Goal: Task Accomplishment & Management: Complete application form

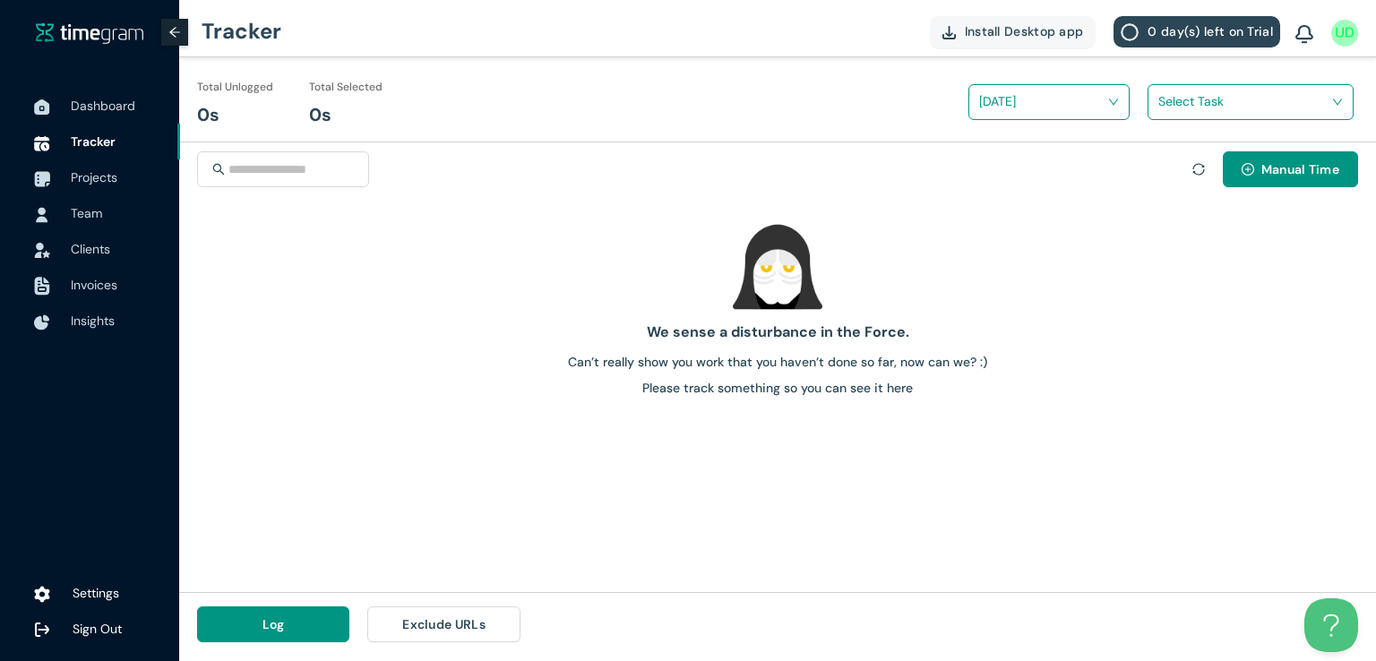
click at [81, 140] on span "Tracker" at bounding box center [93, 141] width 45 height 16
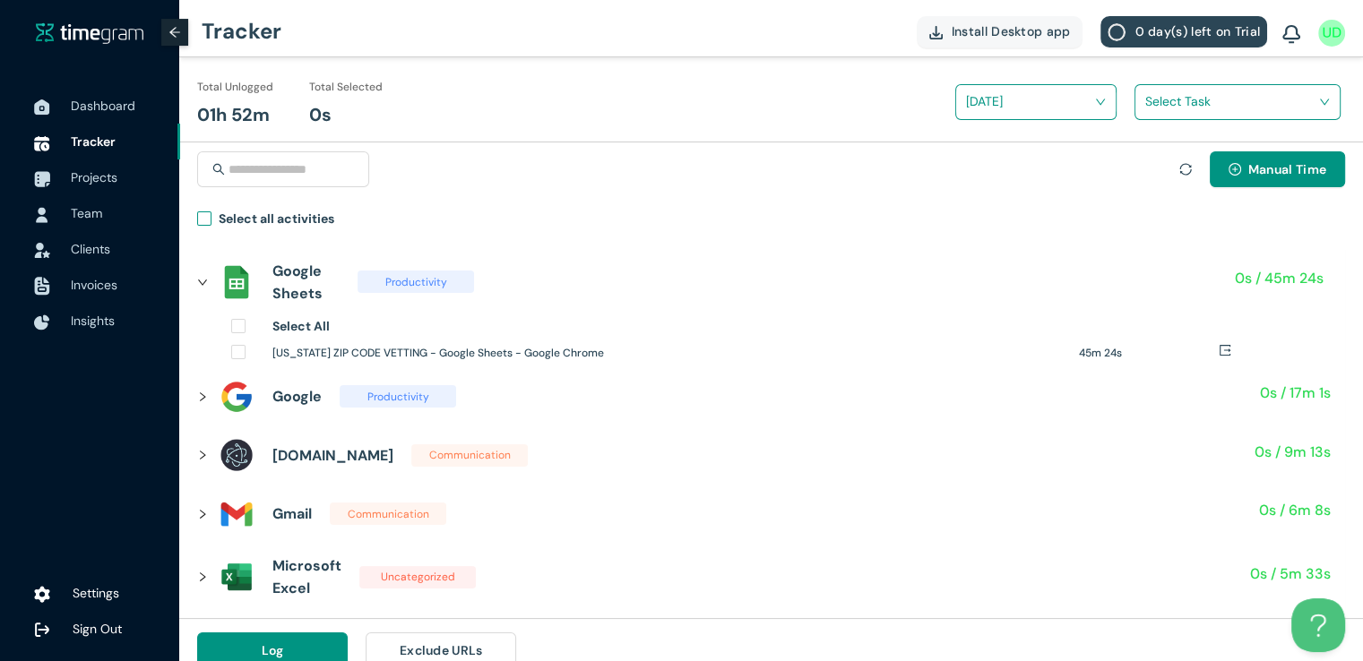
click at [201, 230] on label "Select all activities" at bounding box center [269, 222] width 144 height 26
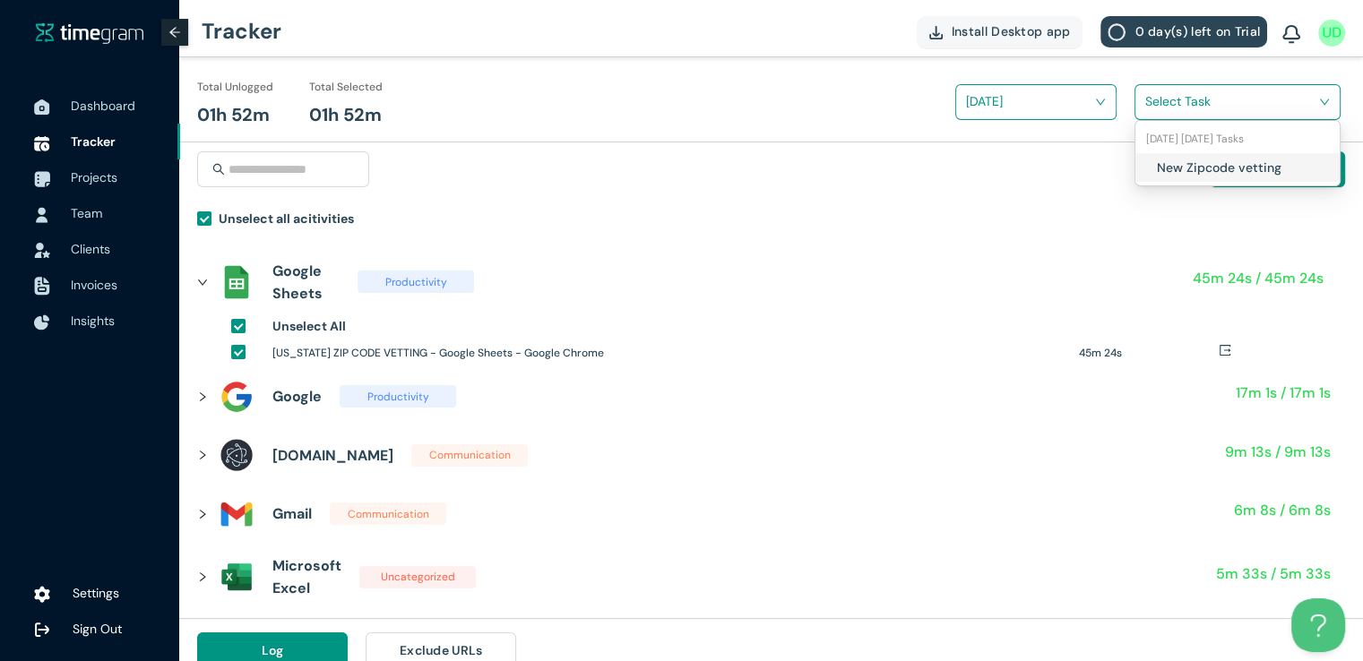
click at [1174, 100] on input "search" at bounding box center [1231, 101] width 172 height 27
click at [1154, 159] on div "New Zipcode vetting" at bounding box center [1237, 167] width 204 height 29
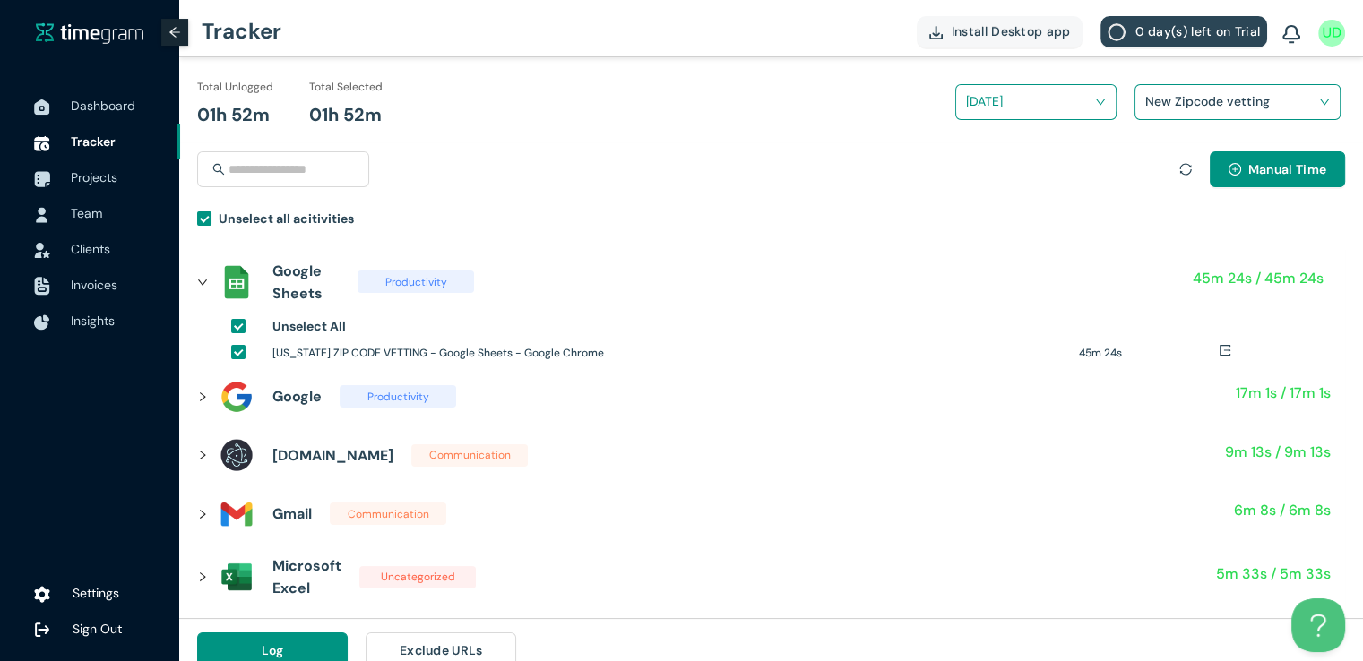
scroll to position [21, 0]
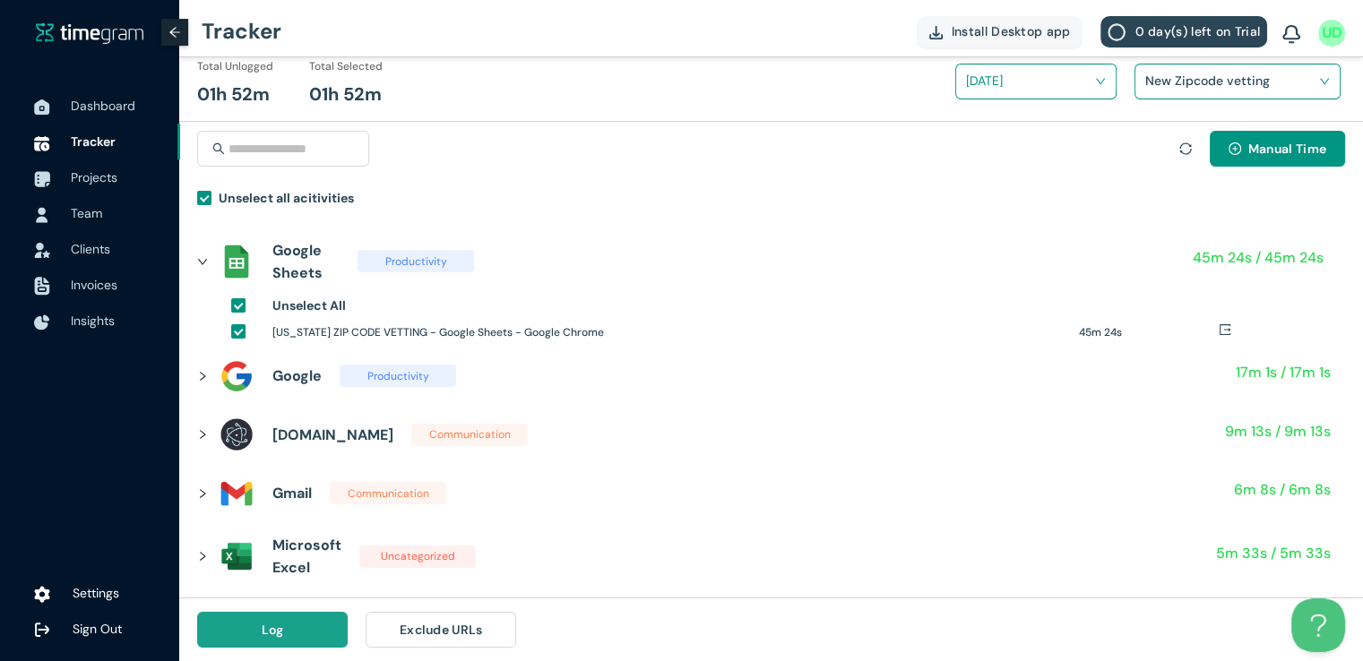
click at [237, 639] on button "Log" at bounding box center [272, 630] width 151 height 36
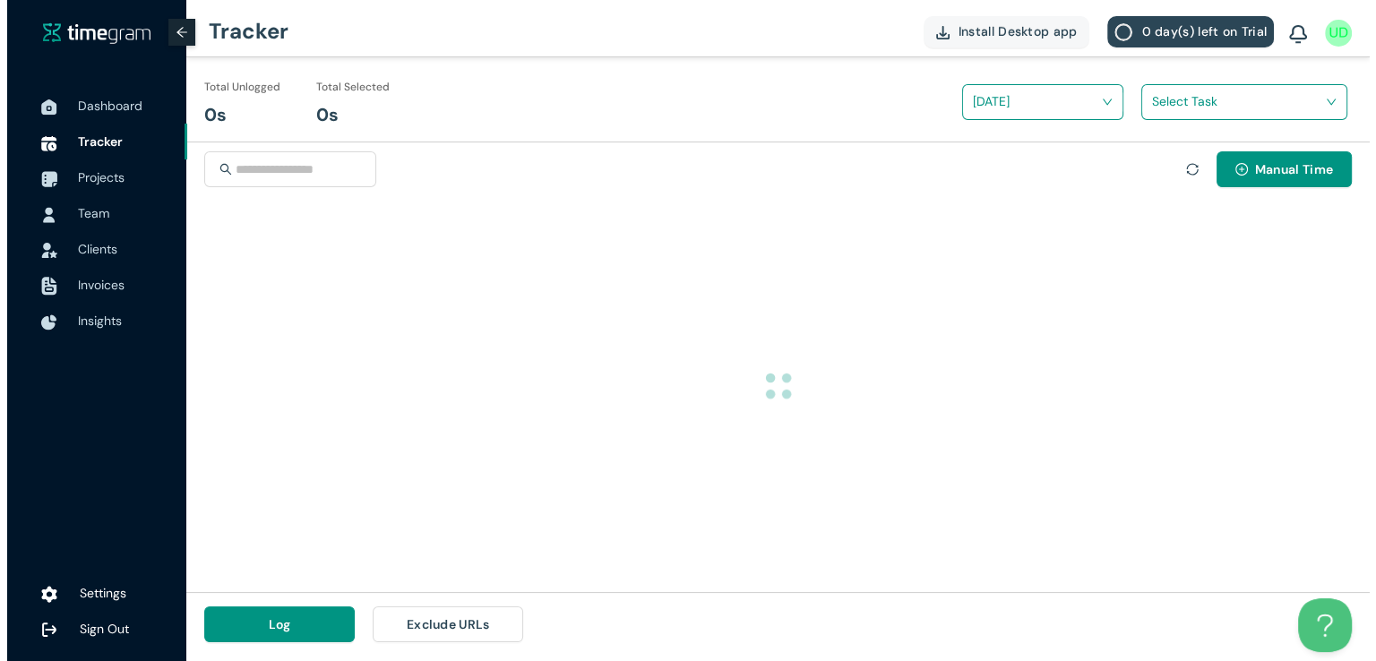
scroll to position [0, 0]
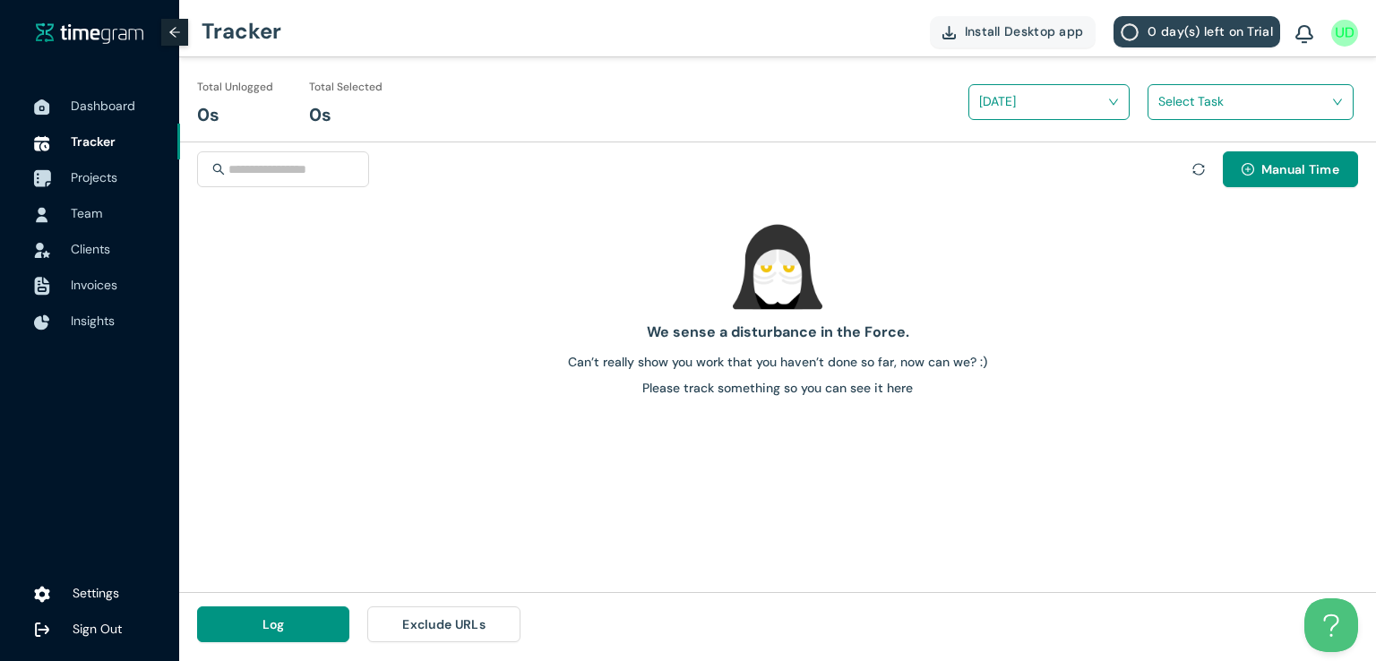
click at [79, 177] on span "Projects" at bounding box center [94, 177] width 47 height 16
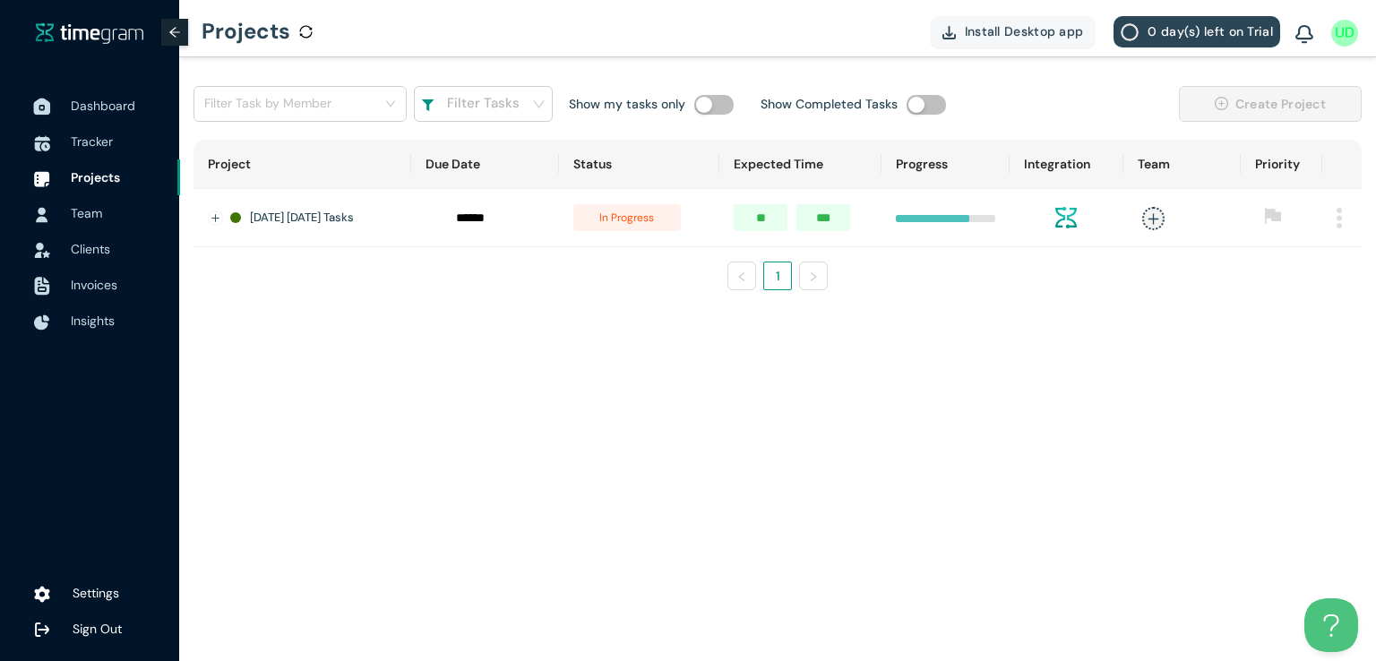
click at [94, 105] on span "Dashboard" at bounding box center [103, 106] width 65 height 16
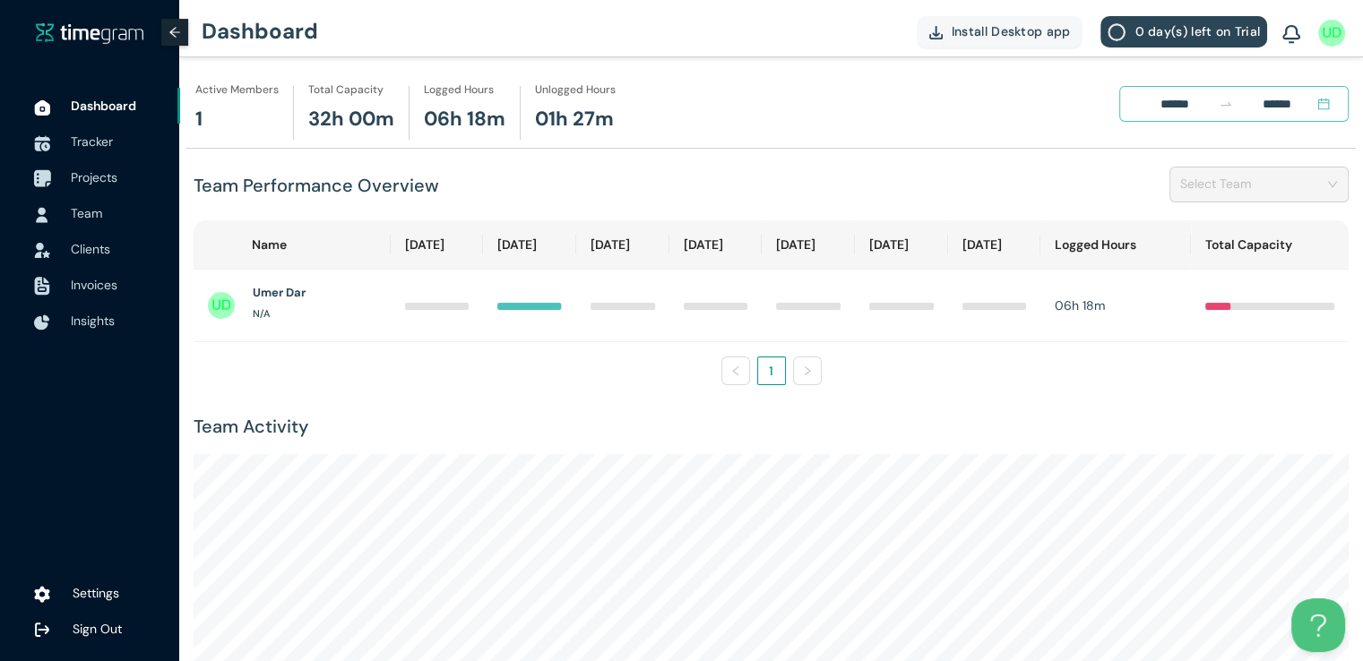
click at [108, 173] on span "Projects" at bounding box center [94, 177] width 47 height 16
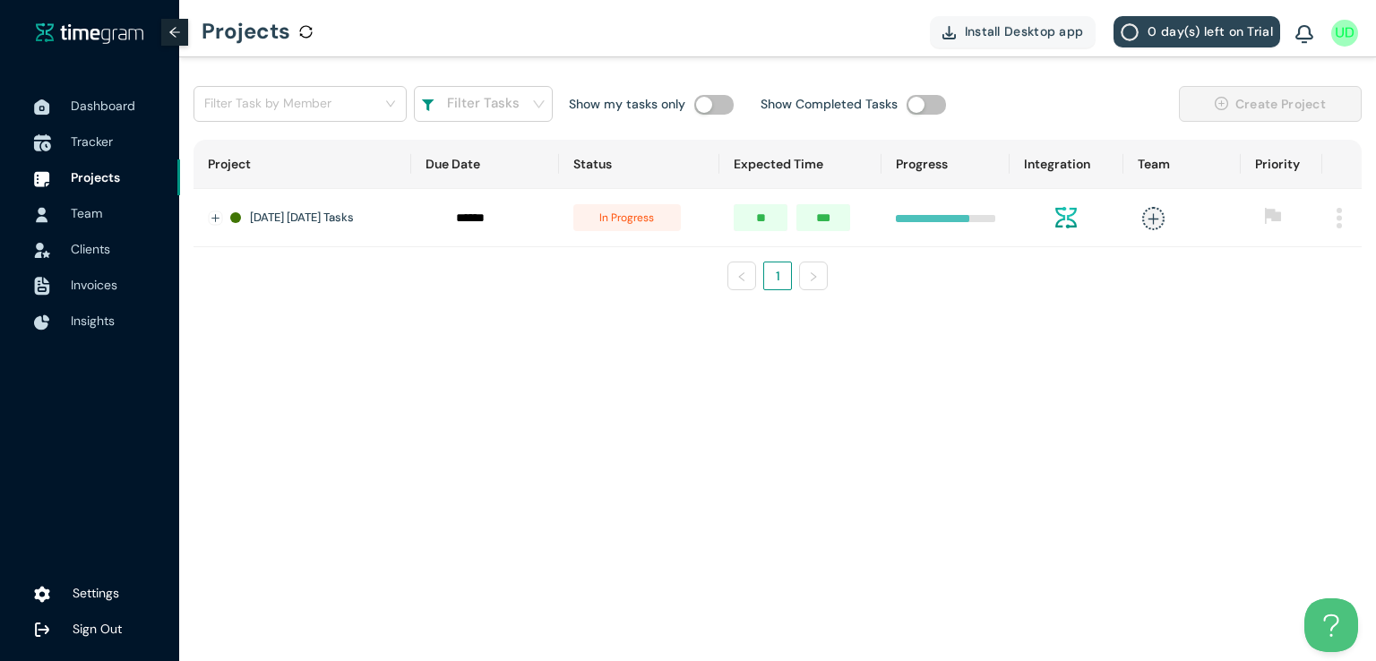
click at [87, 142] on span "Tracker" at bounding box center [92, 141] width 42 height 16
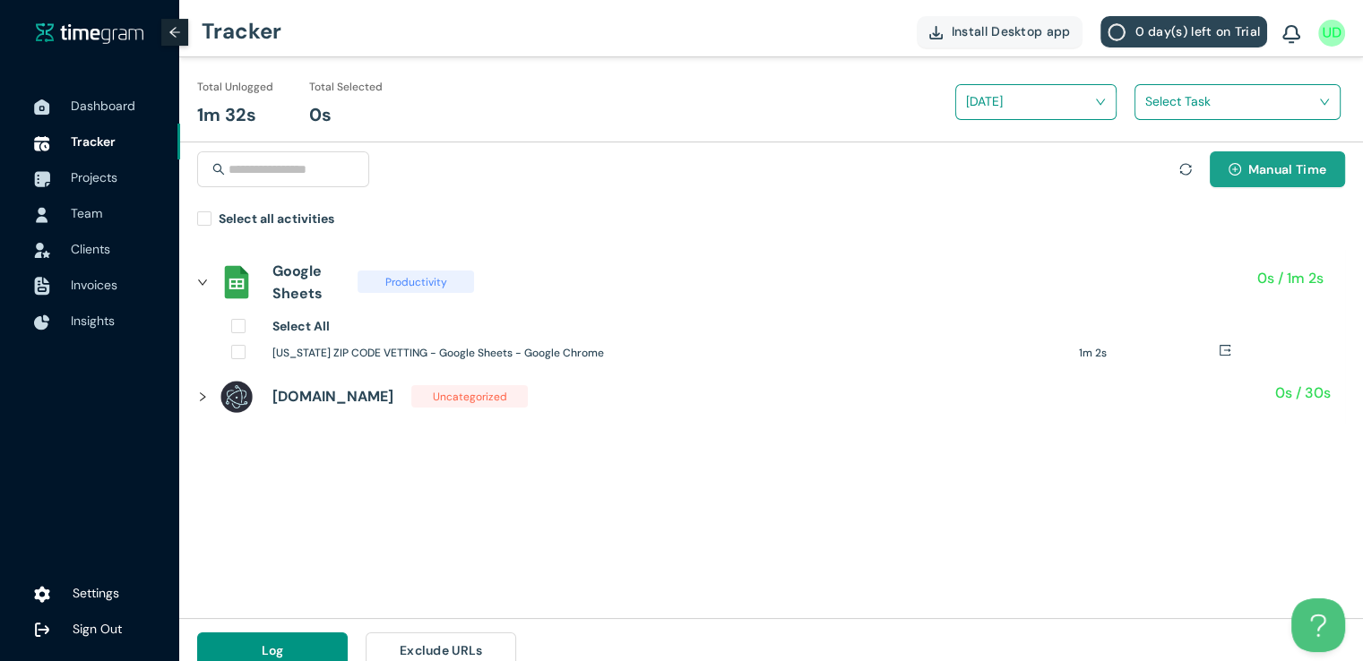
click at [1228, 168] on icon "plus-circle" at bounding box center [1234, 169] width 13 height 13
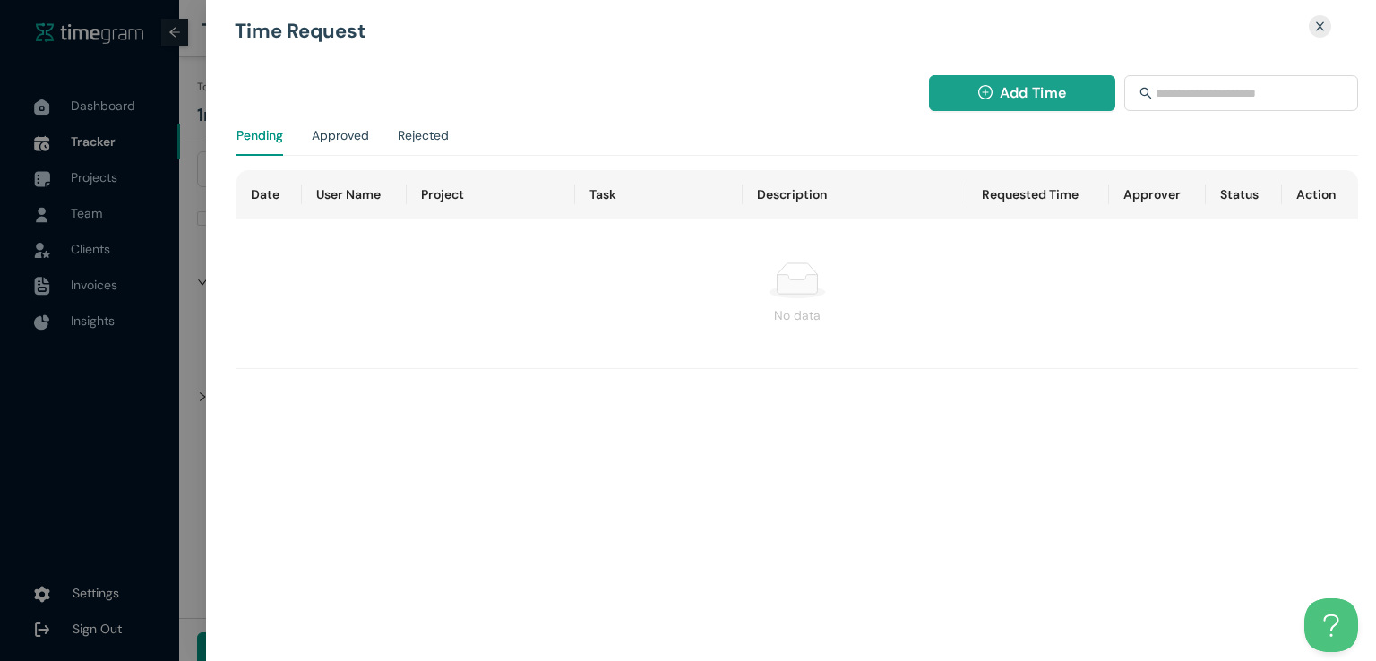
click at [1007, 108] on button "Add Time" at bounding box center [1022, 93] width 187 height 36
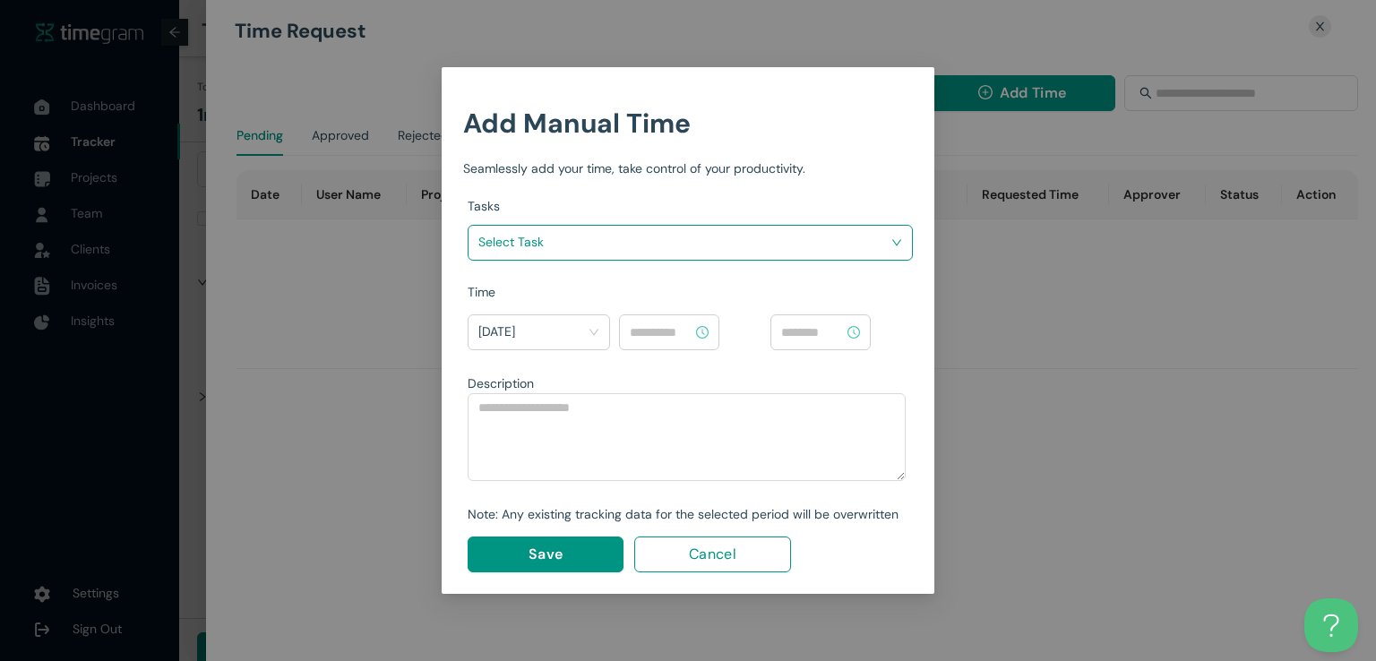
click at [836, 248] on input "search" at bounding box center [683, 241] width 411 height 27
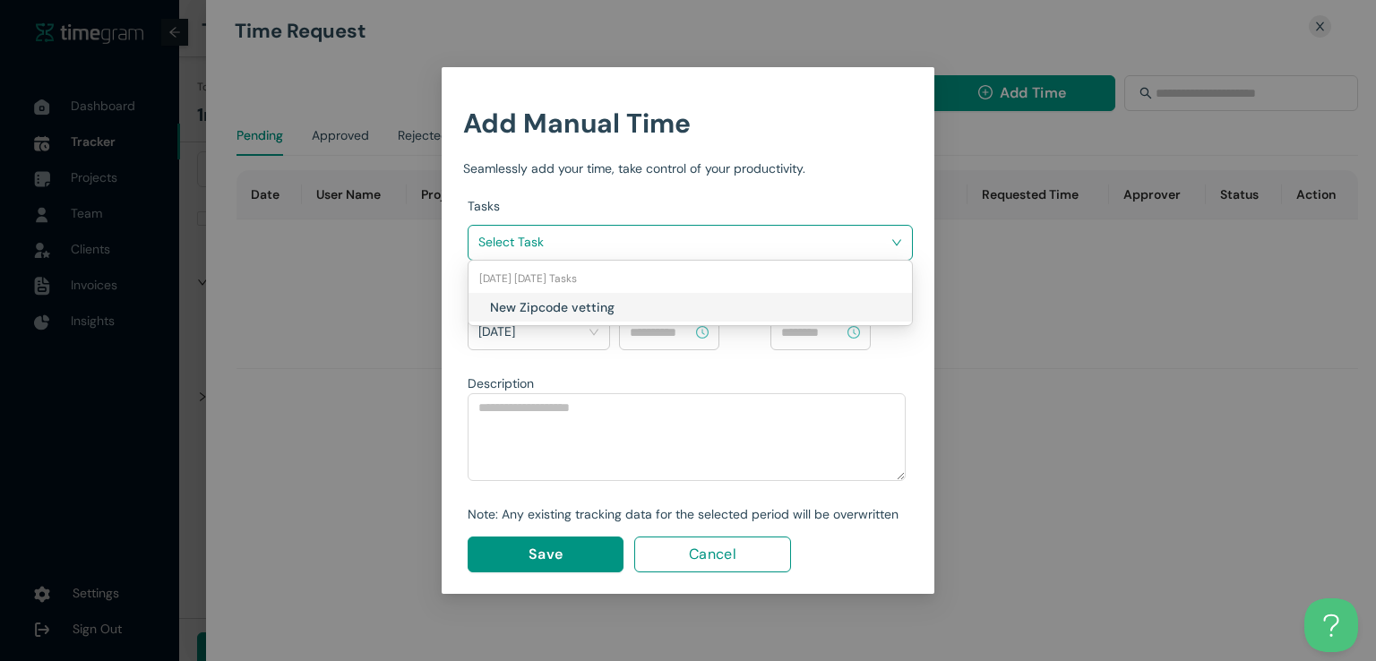
click at [613, 305] on h1 "New Zipcode vetting" at bounding box center [595, 307] width 211 height 20
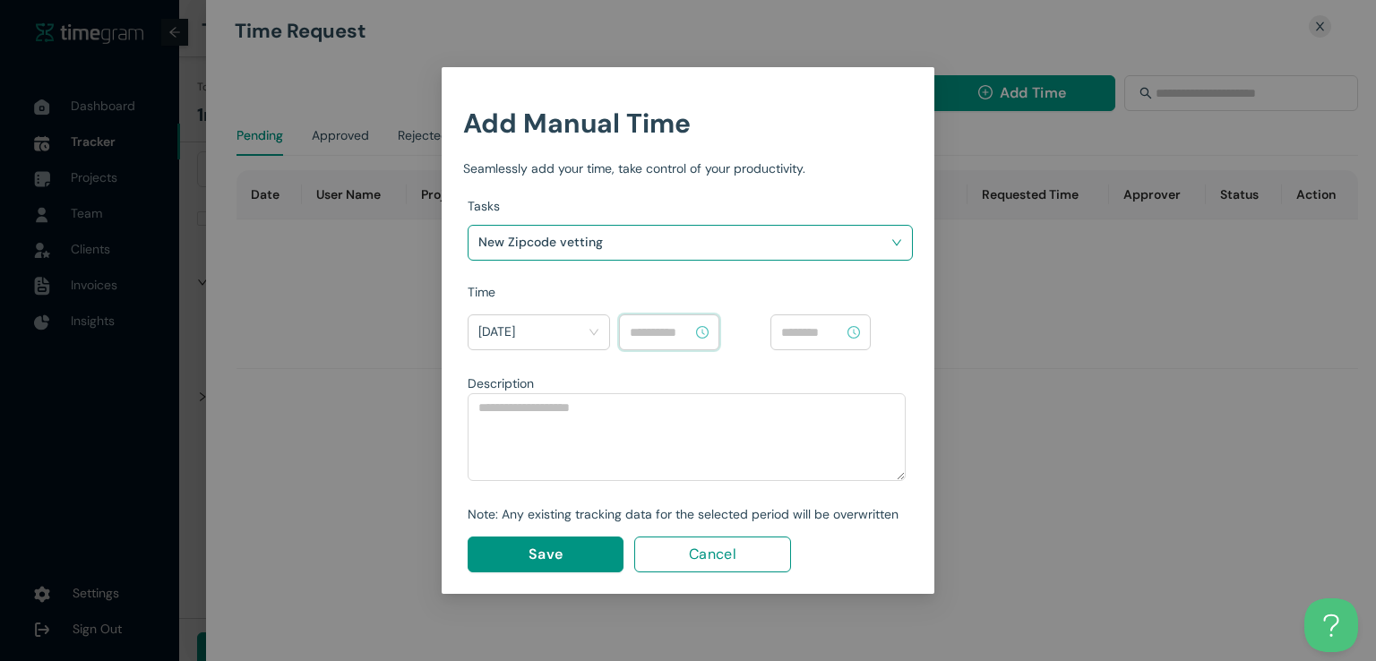
click at [656, 338] on input at bounding box center [661, 333] width 63 height 20
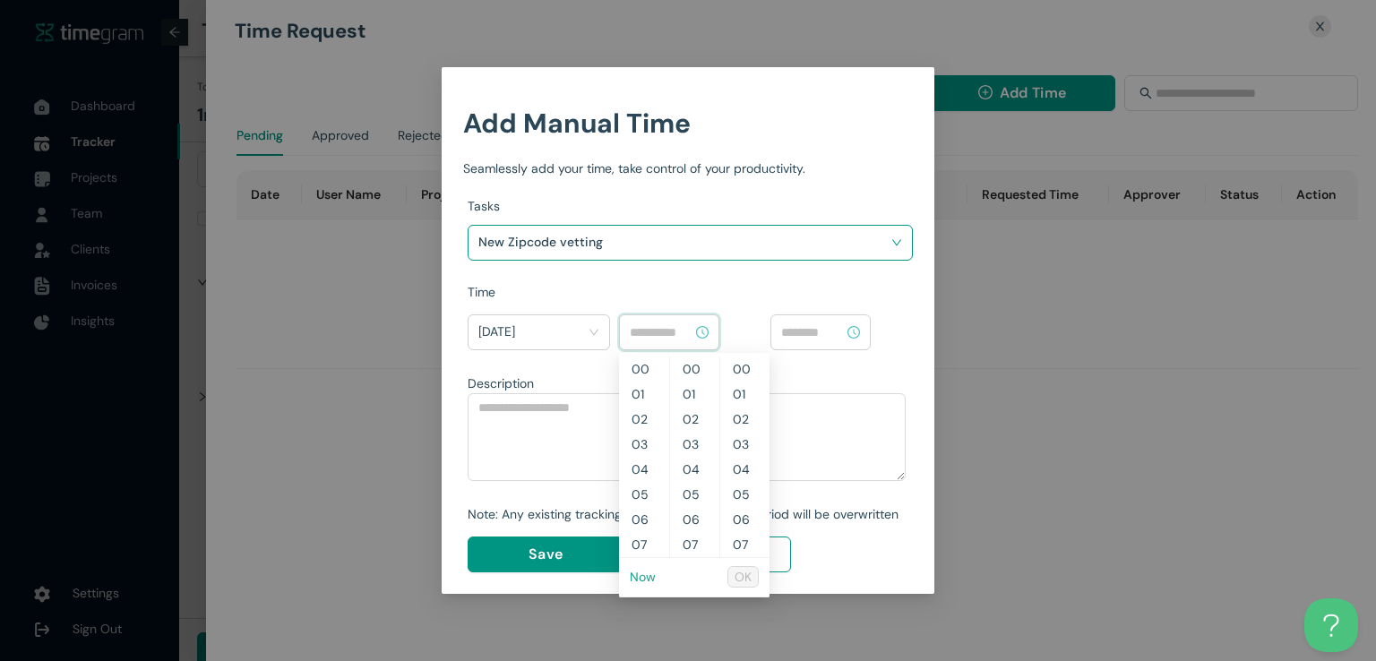
click at [649, 580] on link "Now" at bounding box center [643, 577] width 26 height 16
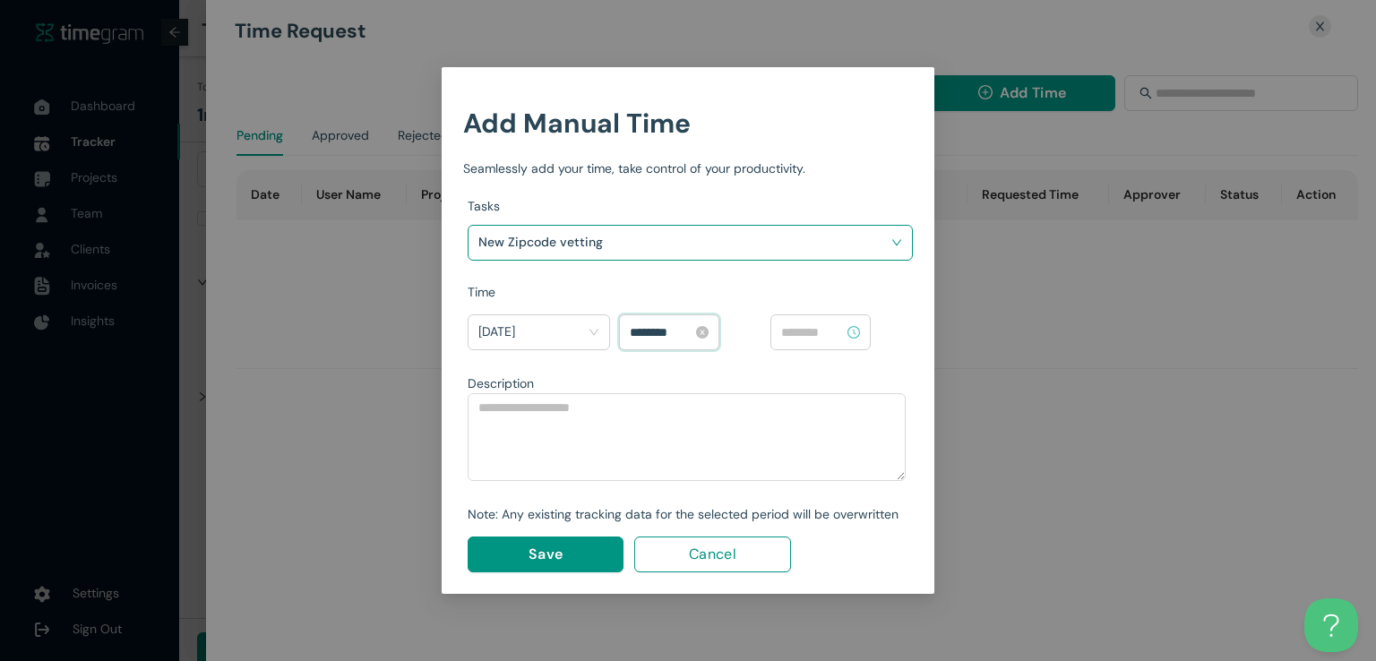
click at [655, 334] on input "********" at bounding box center [661, 333] width 63 height 20
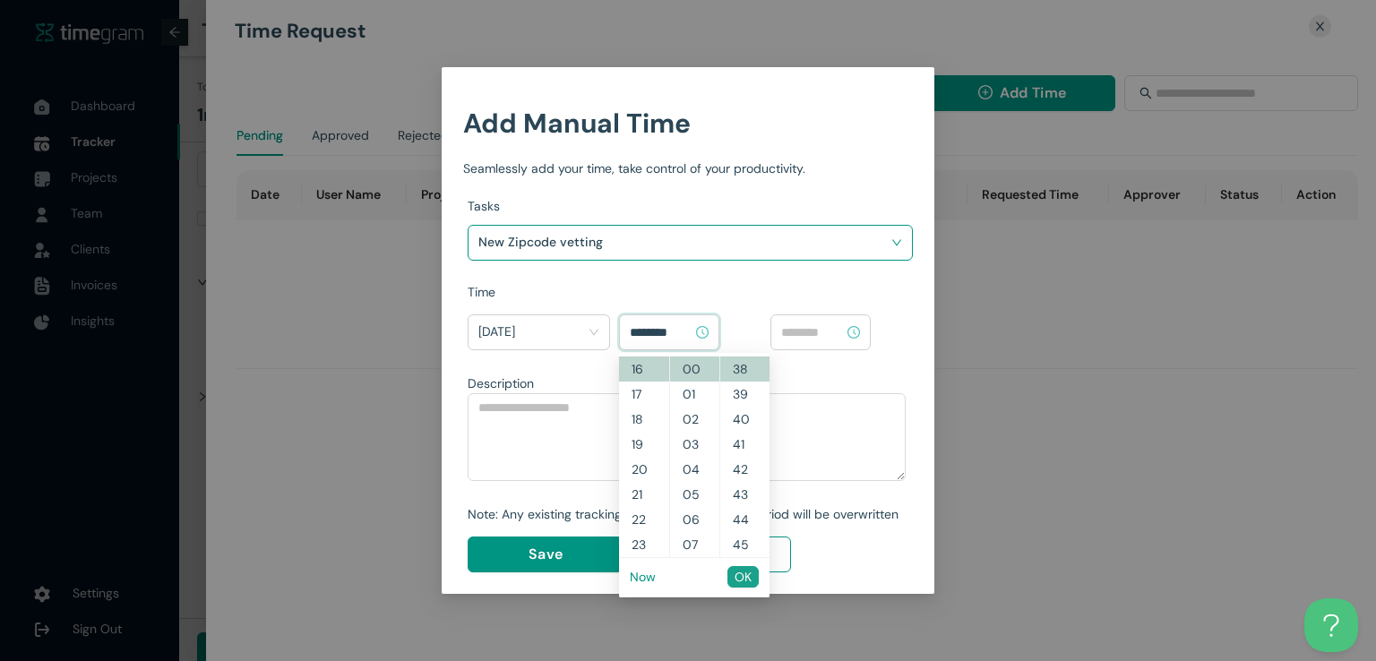
click at [745, 568] on span "OK" at bounding box center [743, 577] width 17 height 20
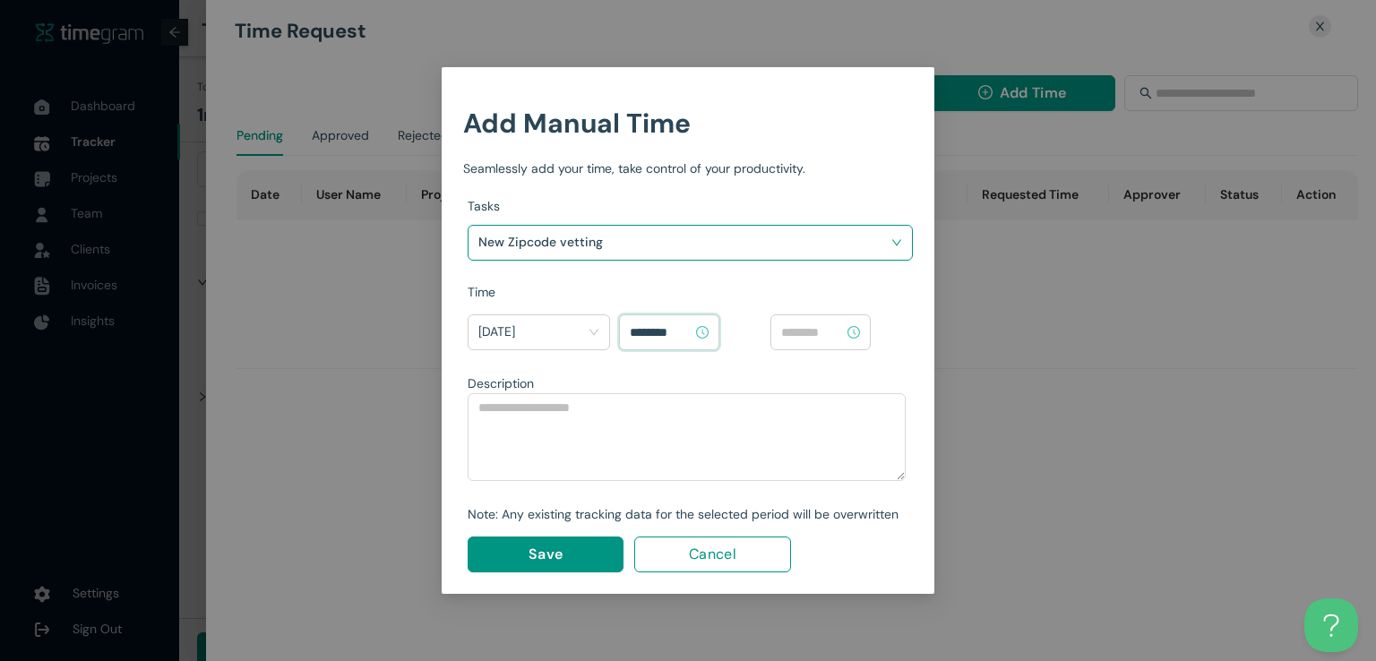
type input "********"
click at [824, 336] on input at bounding box center [812, 333] width 63 height 20
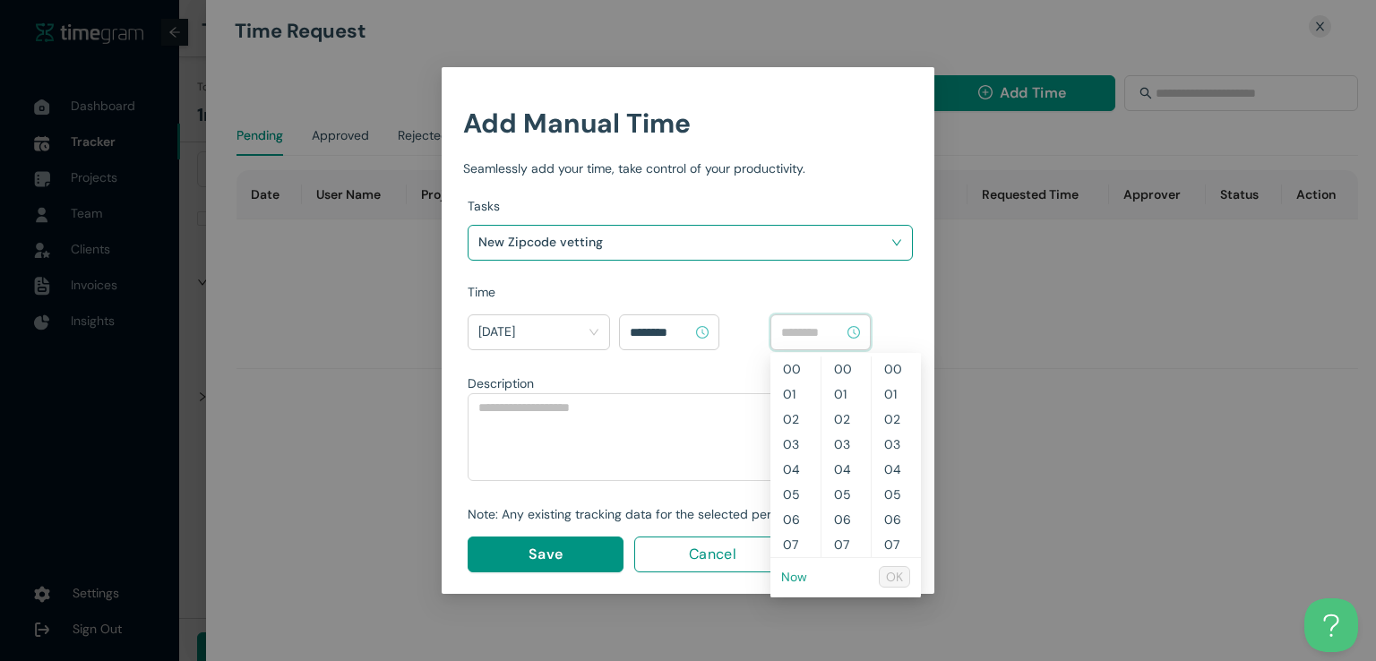
click at [787, 577] on link "Now" at bounding box center [794, 577] width 26 height 16
type input "********"
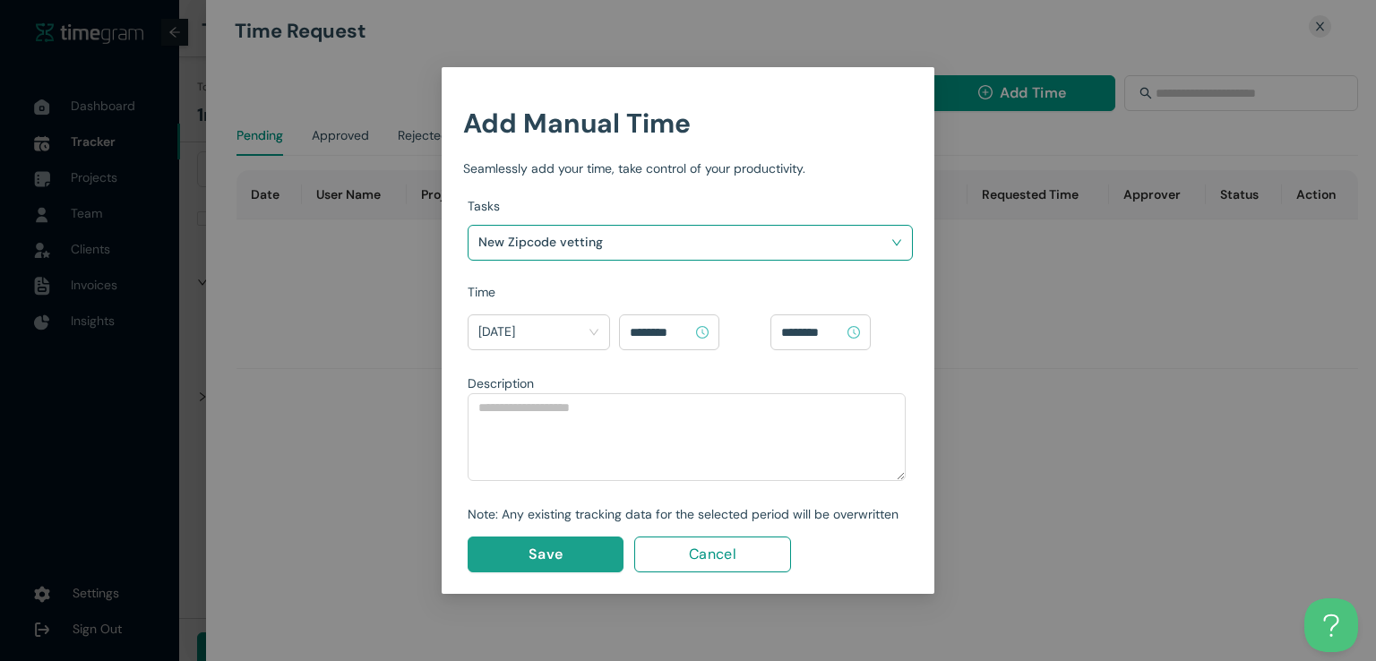
click at [600, 549] on button "Save" at bounding box center [546, 555] width 156 height 36
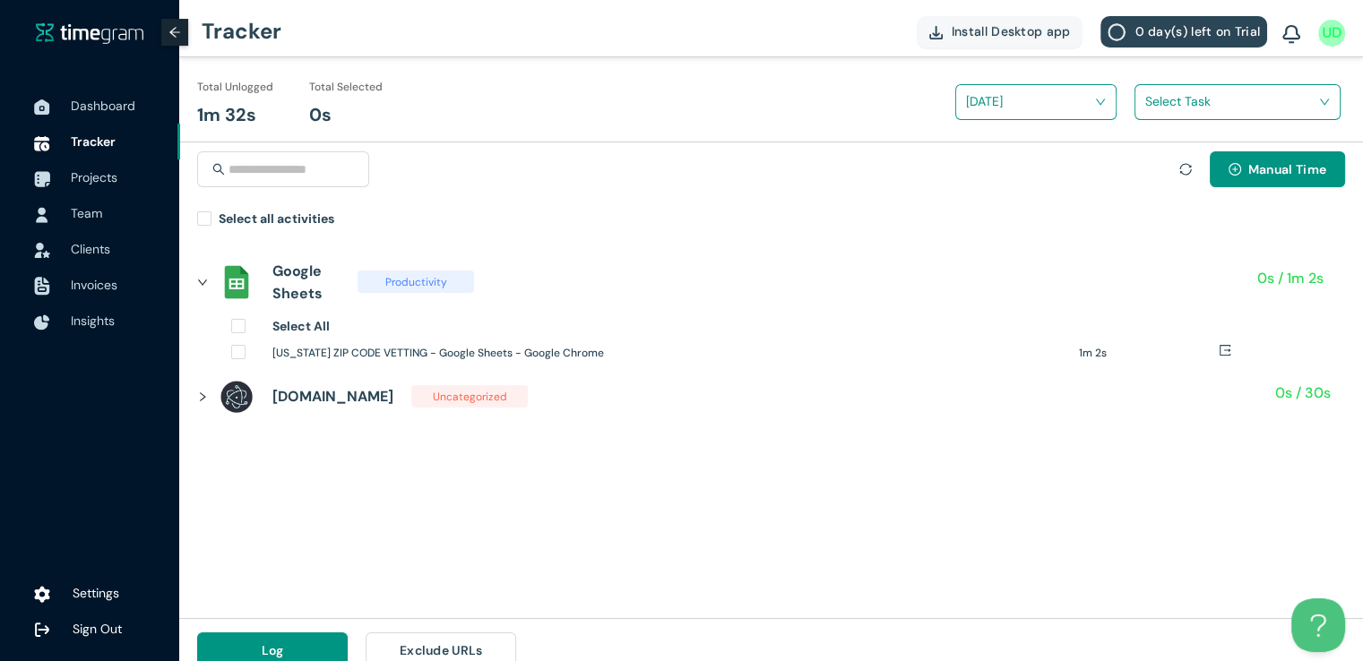
click at [194, 219] on div "Manual Time Select all activities" at bounding box center [770, 188] width 1183 height 92
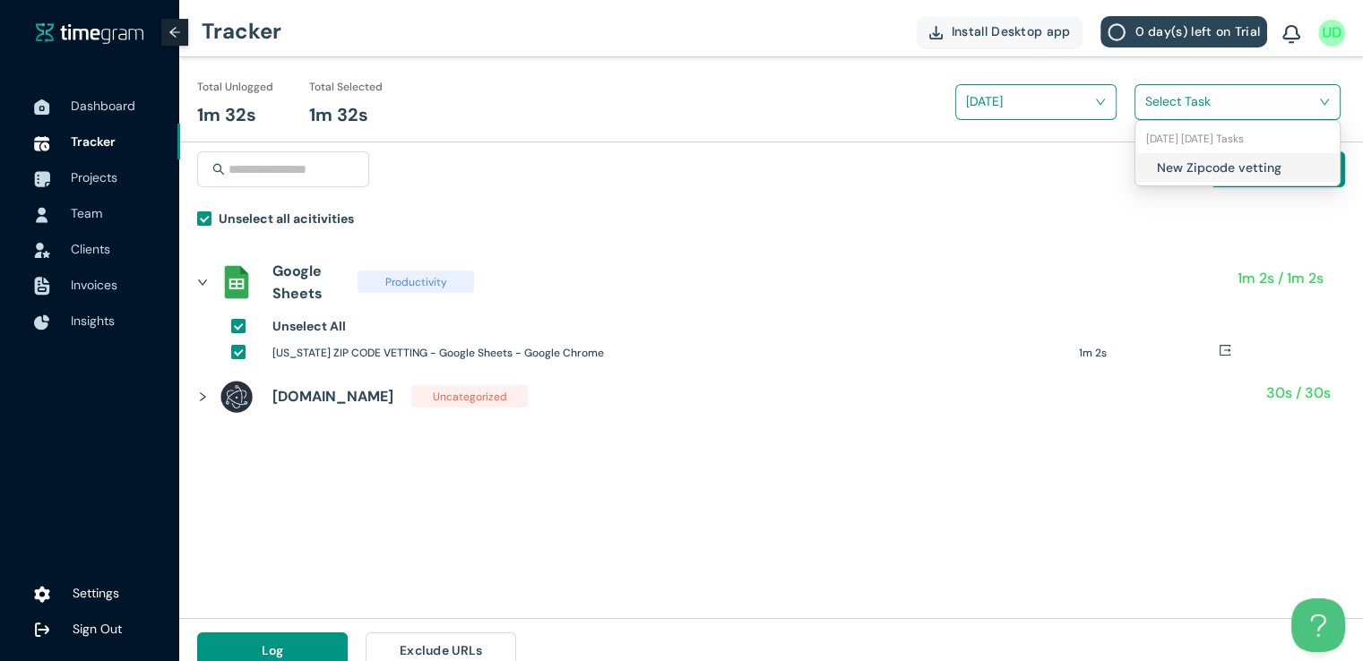
click at [1178, 107] on input "search" at bounding box center [1231, 101] width 172 height 27
click at [1149, 160] on div "New Zipcode vetting" at bounding box center [1237, 167] width 204 height 29
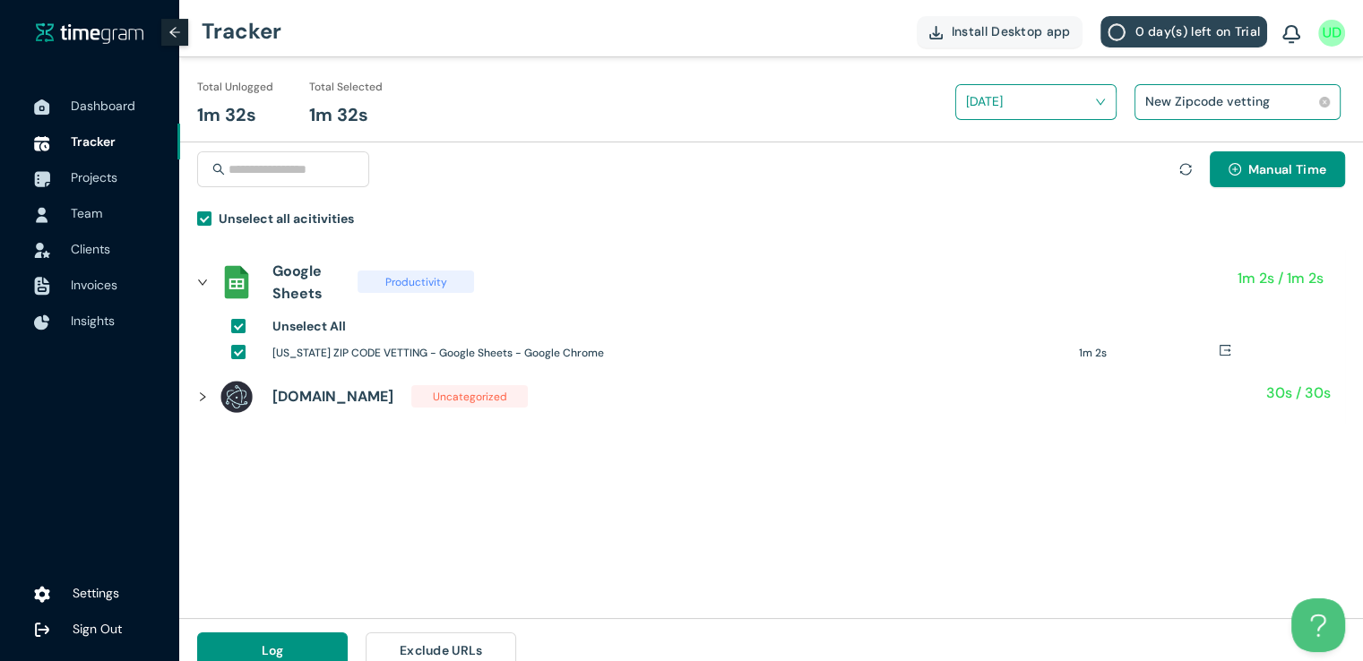
click at [1327, 119] on div "New Zipcode vetting" at bounding box center [1237, 102] width 206 height 36
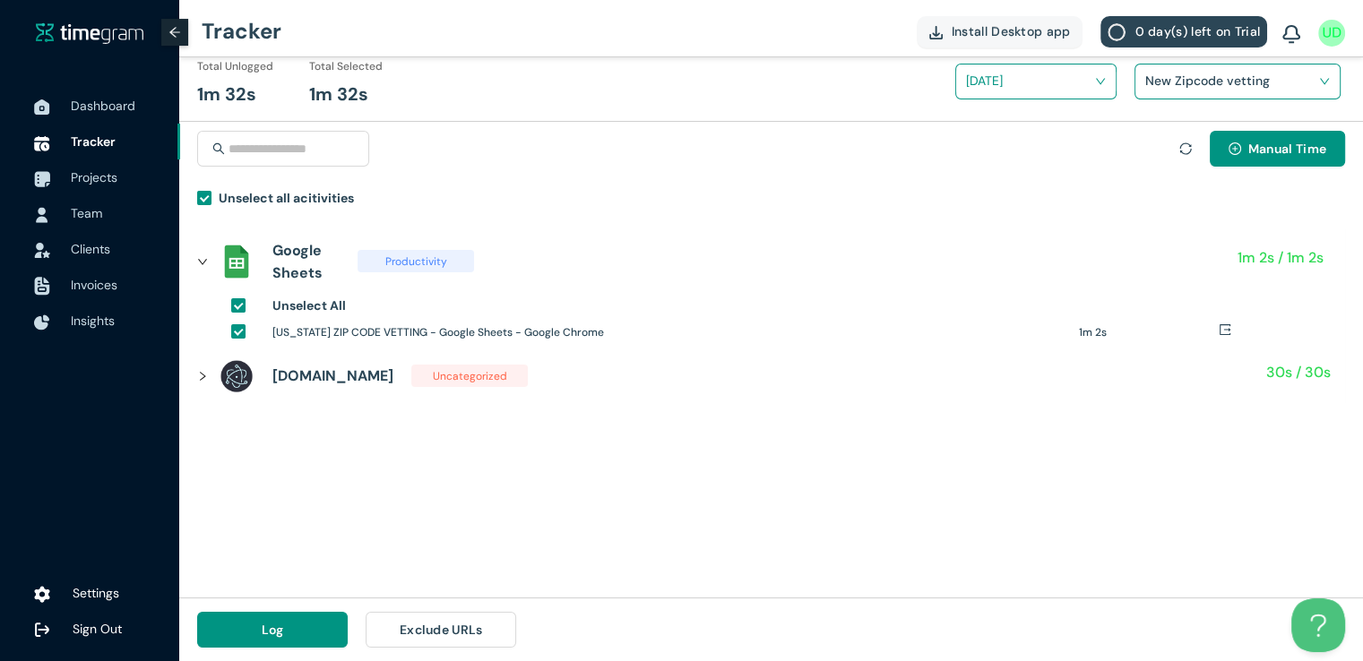
click at [225, 648] on div "Log Exclude URLs" at bounding box center [356, 629] width 355 height 63
click at [270, 628] on span "Log" at bounding box center [273, 630] width 22 height 20
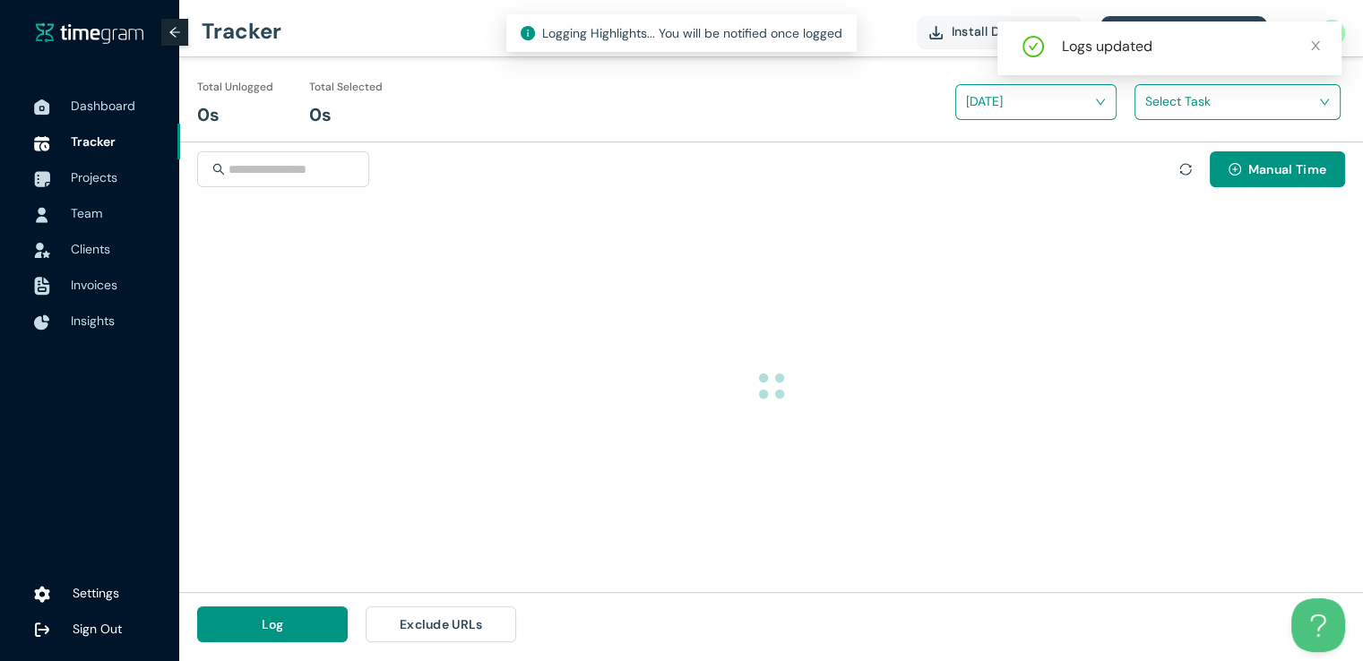
scroll to position [0, 0]
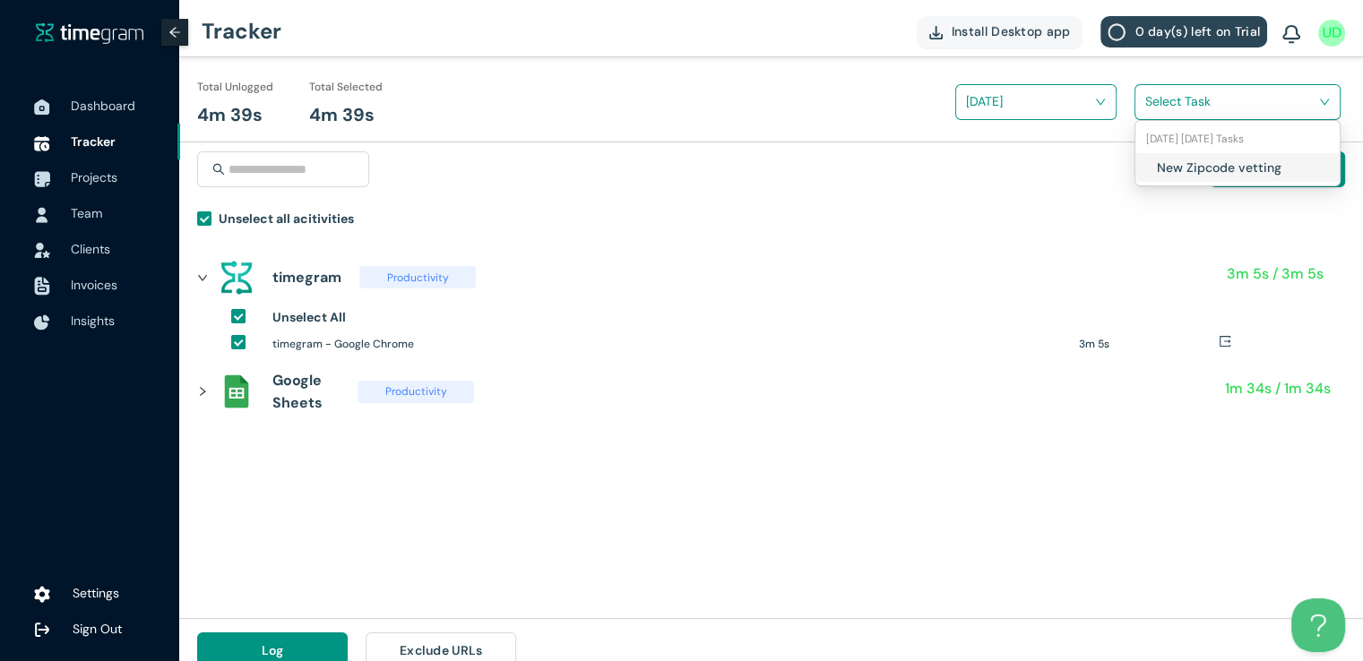
click at [1165, 103] on input "search" at bounding box center [1231, 101] width 172 height 27
click at [1147, 172] on div "New Zipcode vetting" at bounding box center [1237, 167] width 204 height 29
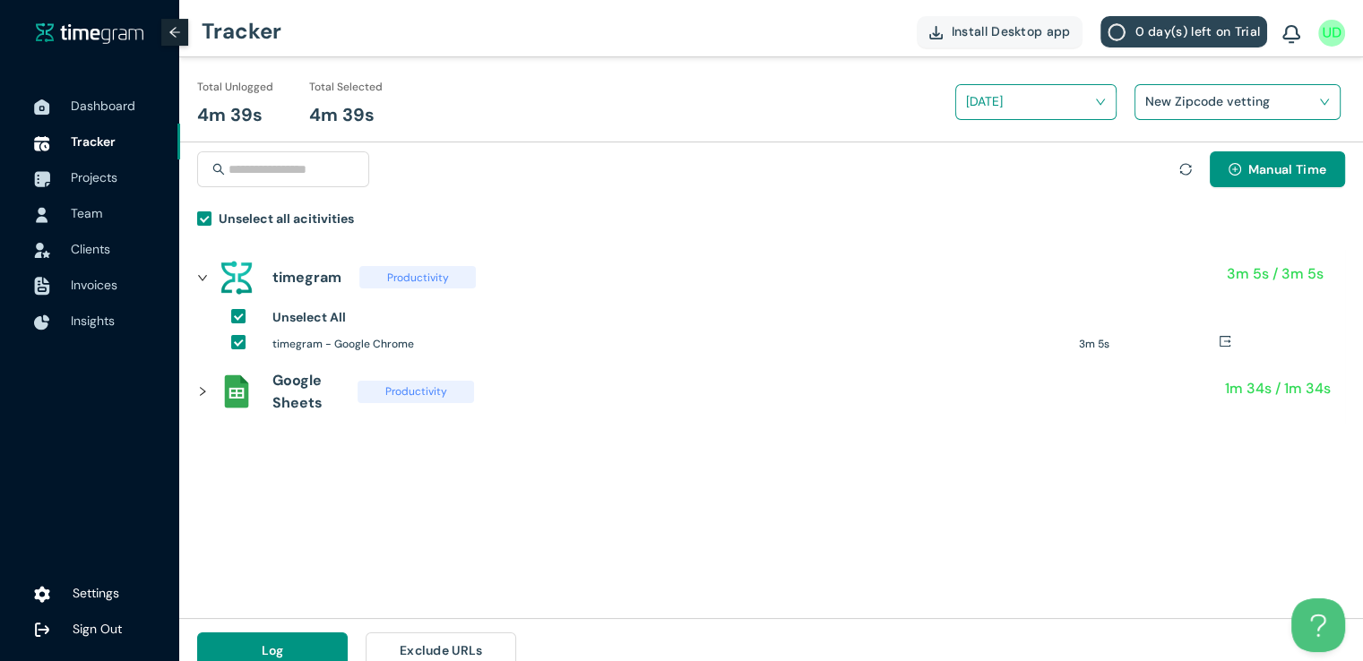
scroll to position [21, 0]
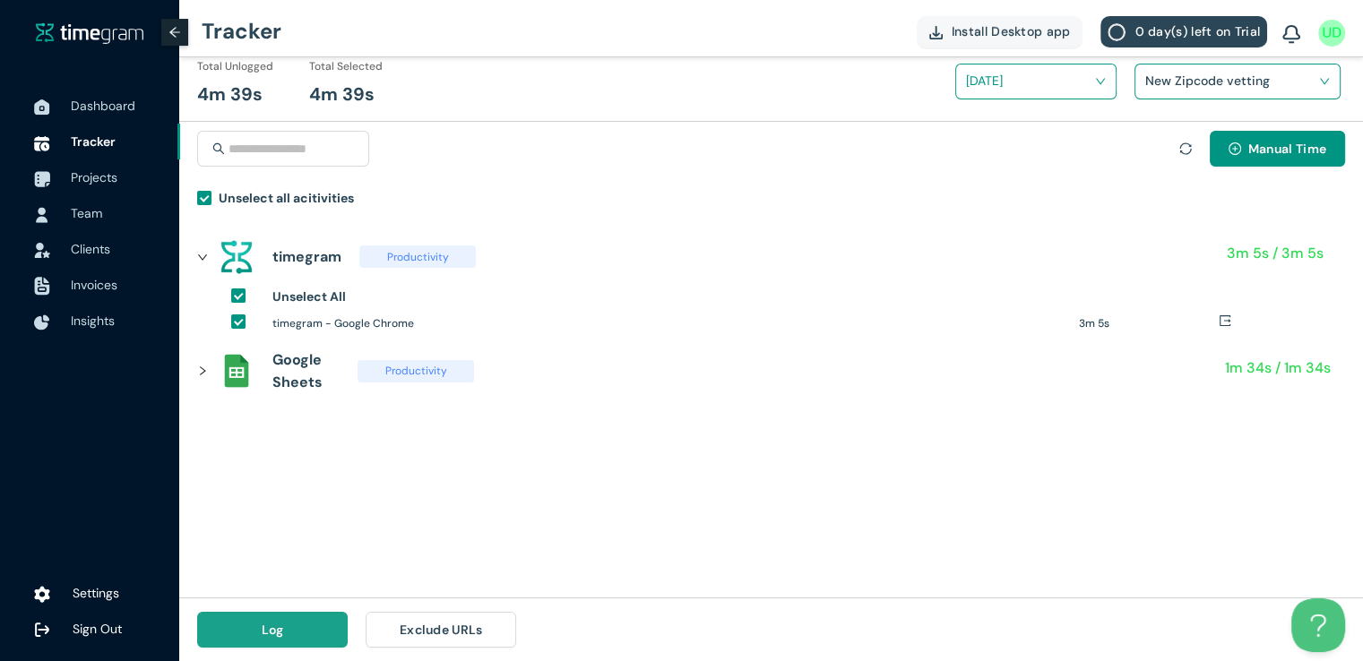
click at [237, 632] on button "Log" at bounding box center [272, 630] width 151 height 36
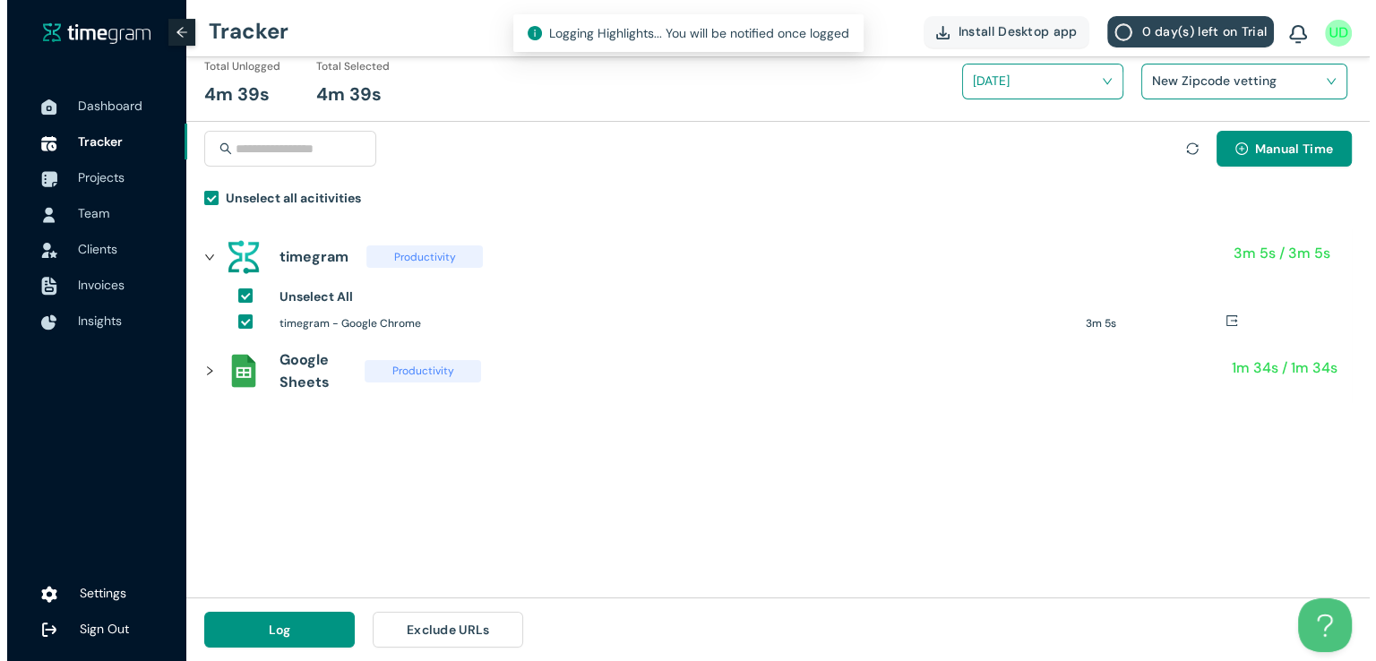
scroll to position [0, 0]
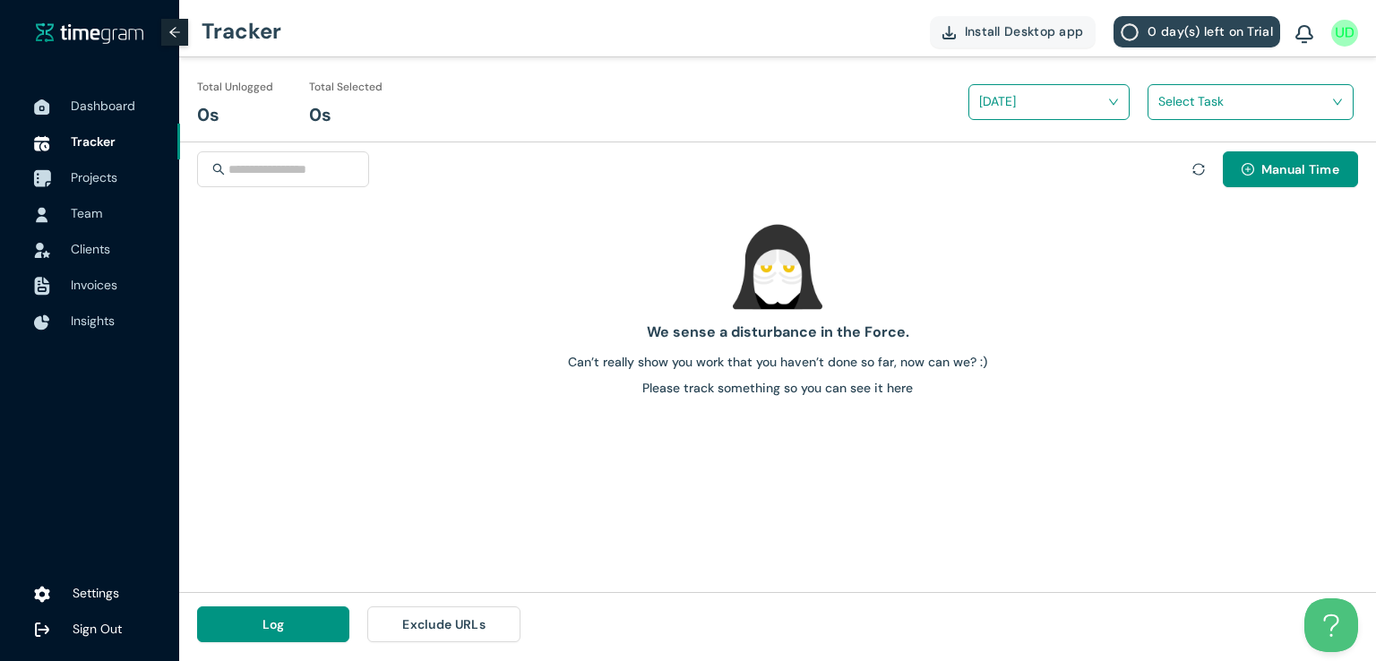
click at [68, 177] on li "Projects" at bounding box center [90, 177] width 180 height 36
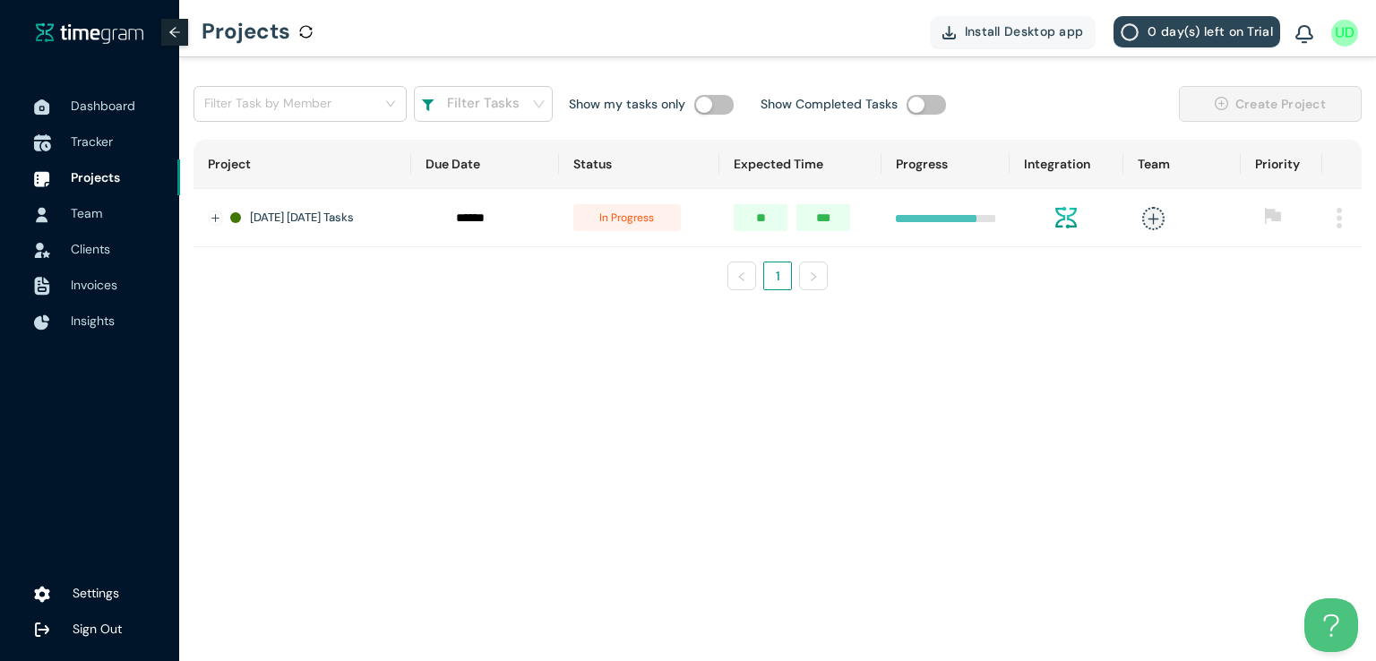
click at [72, 141] on span "Tracker" at bounding box center [92, 141] width 42 height 16
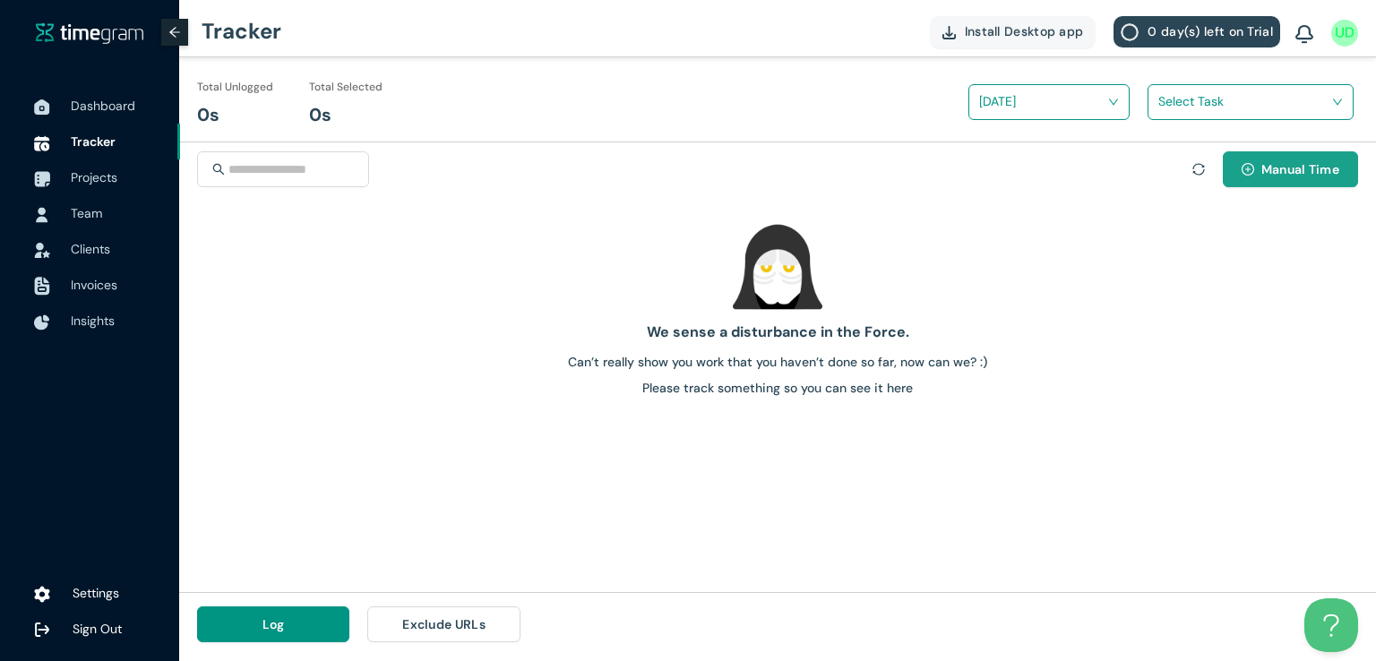
click at [1279, 180] on button "Manual Time" at bounding box center [1290, 169] width 135 height 36
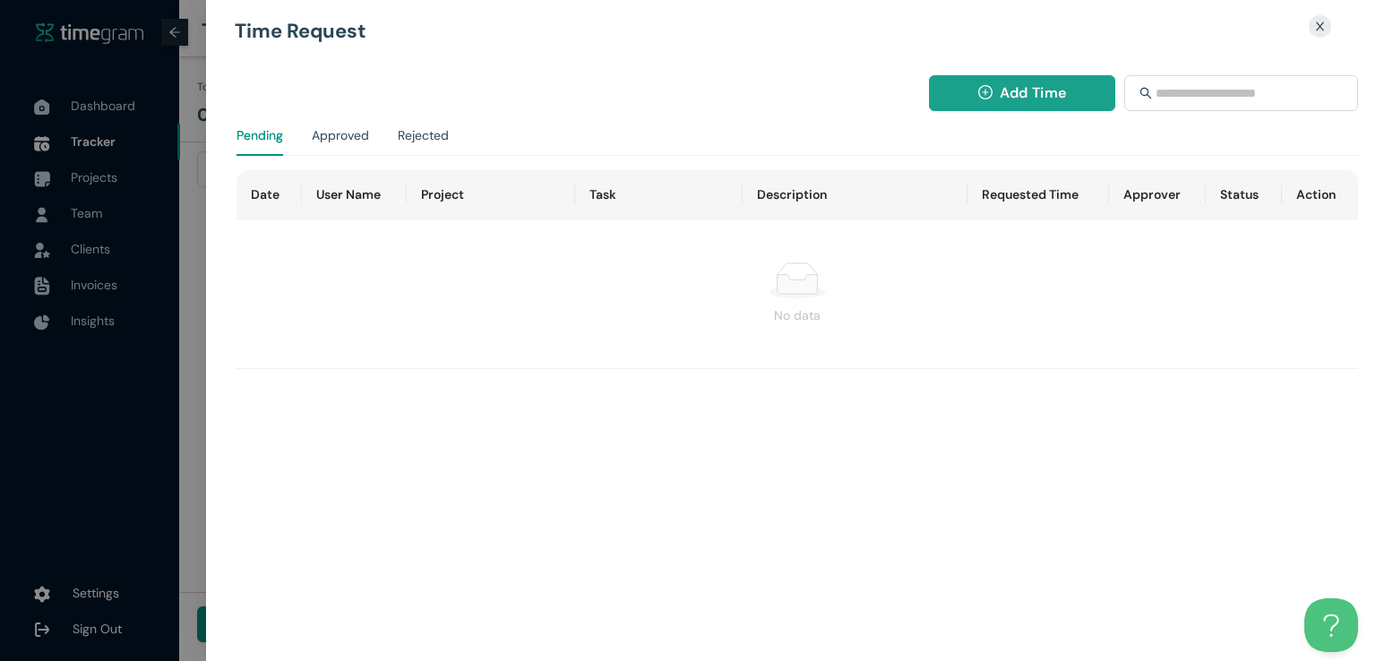
click at [990, 109] on button "Add Time" at bounding box center [1022, 93] width 187 height 36
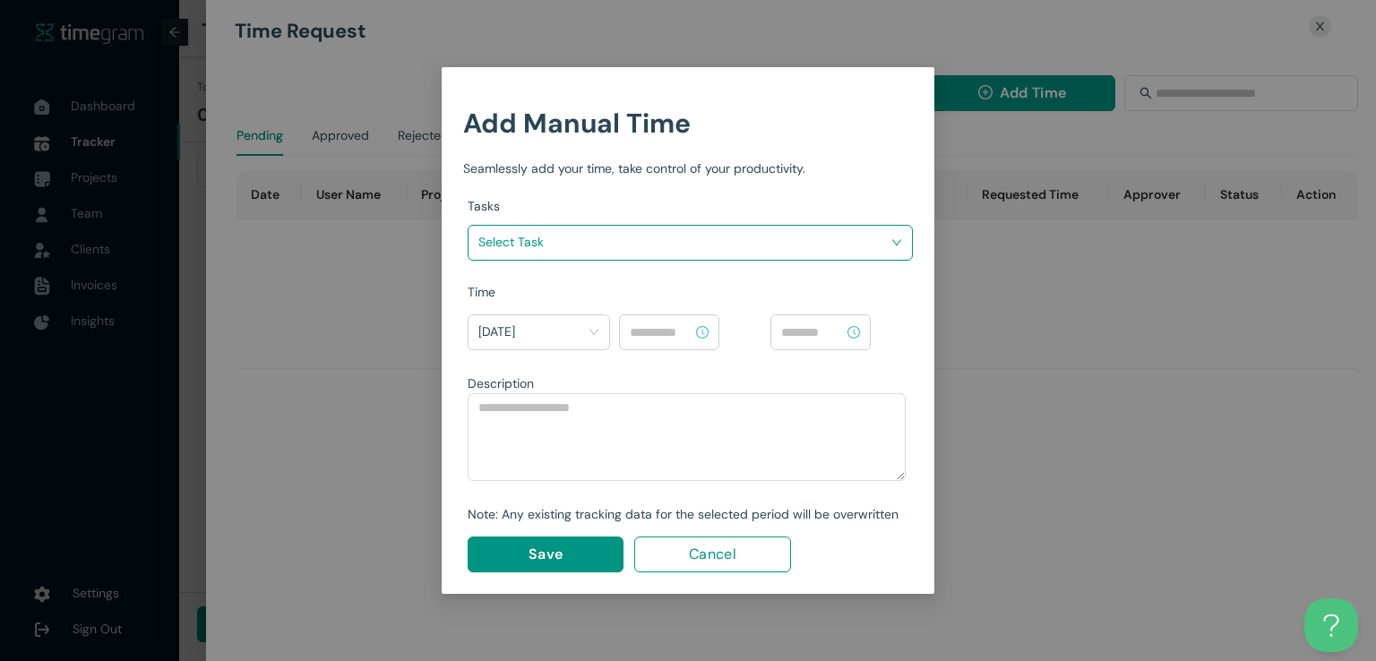
click at [729, 273] on div "Tasks Select Task" at bounding box center [690, 239] width 445 height 86
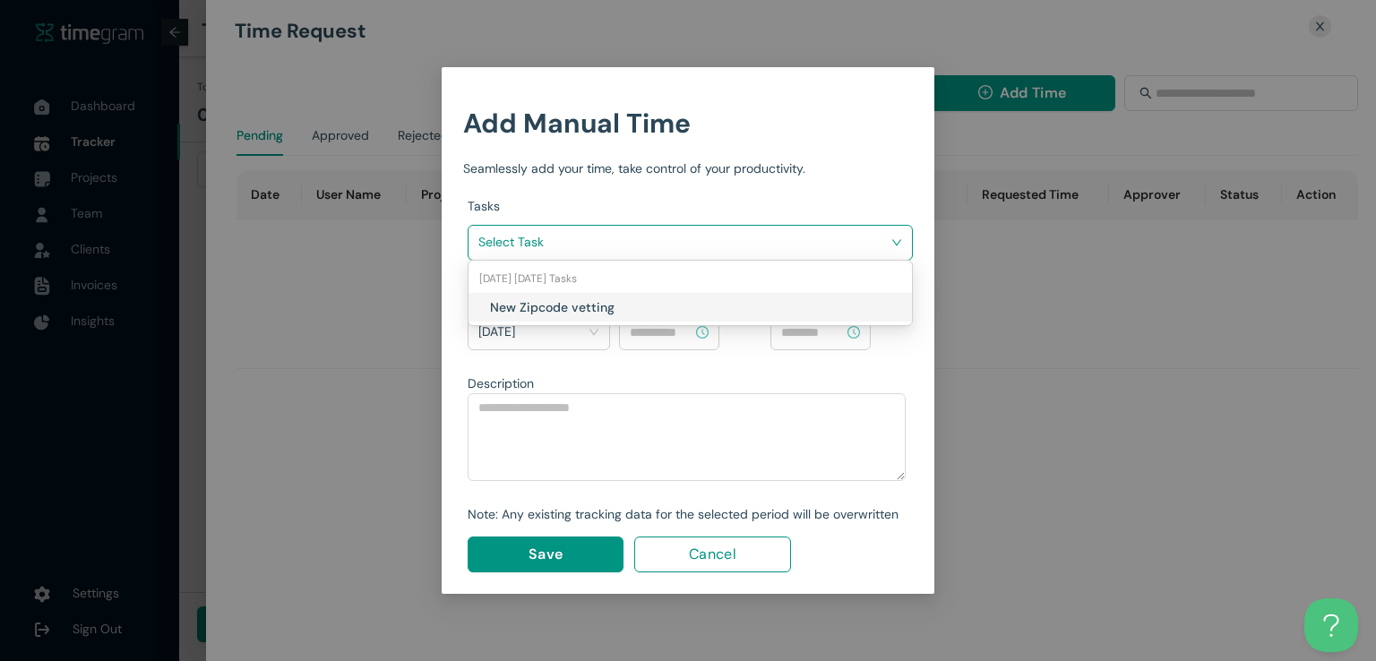
click at [761, 254] on input "search" at bounding box center [683, 241] width 411 height 27
click at [688, 297] on h1 "New Zipcode vetting" at bounding box center [595, 307] width 211 height 20
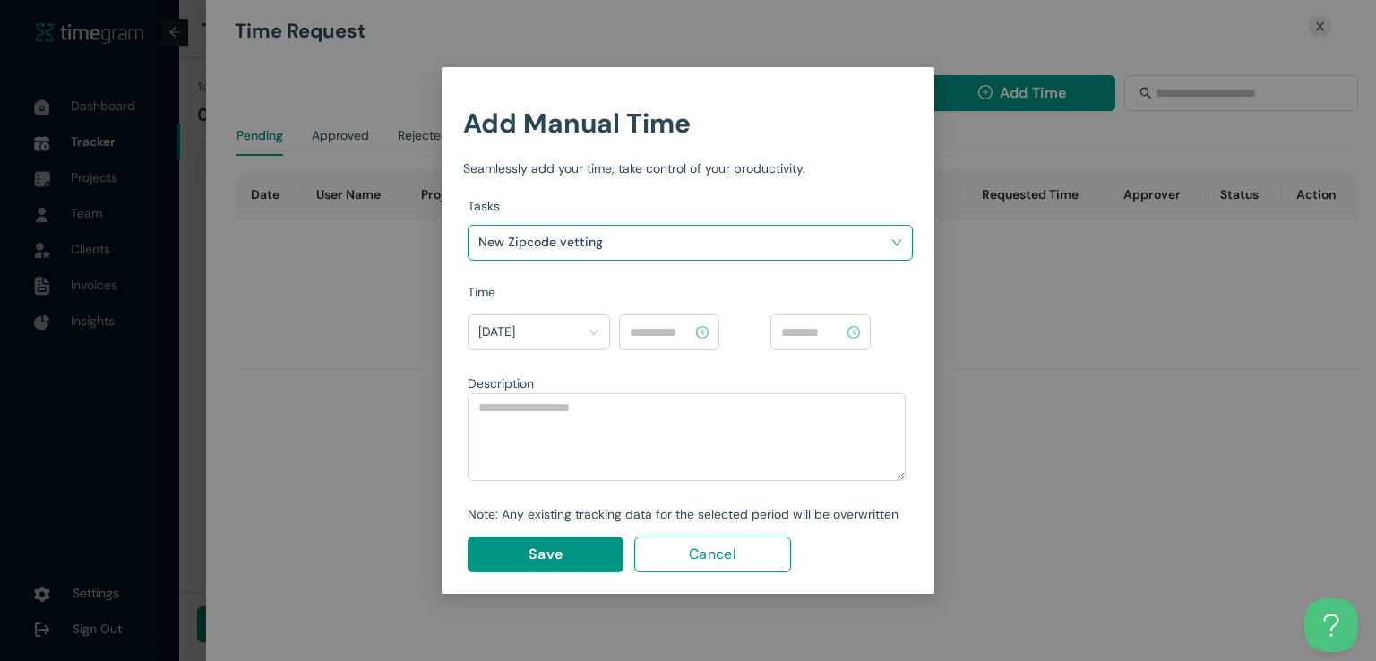
click at [667, 332] on input at bounding box center [661, 333] width 63 height 20
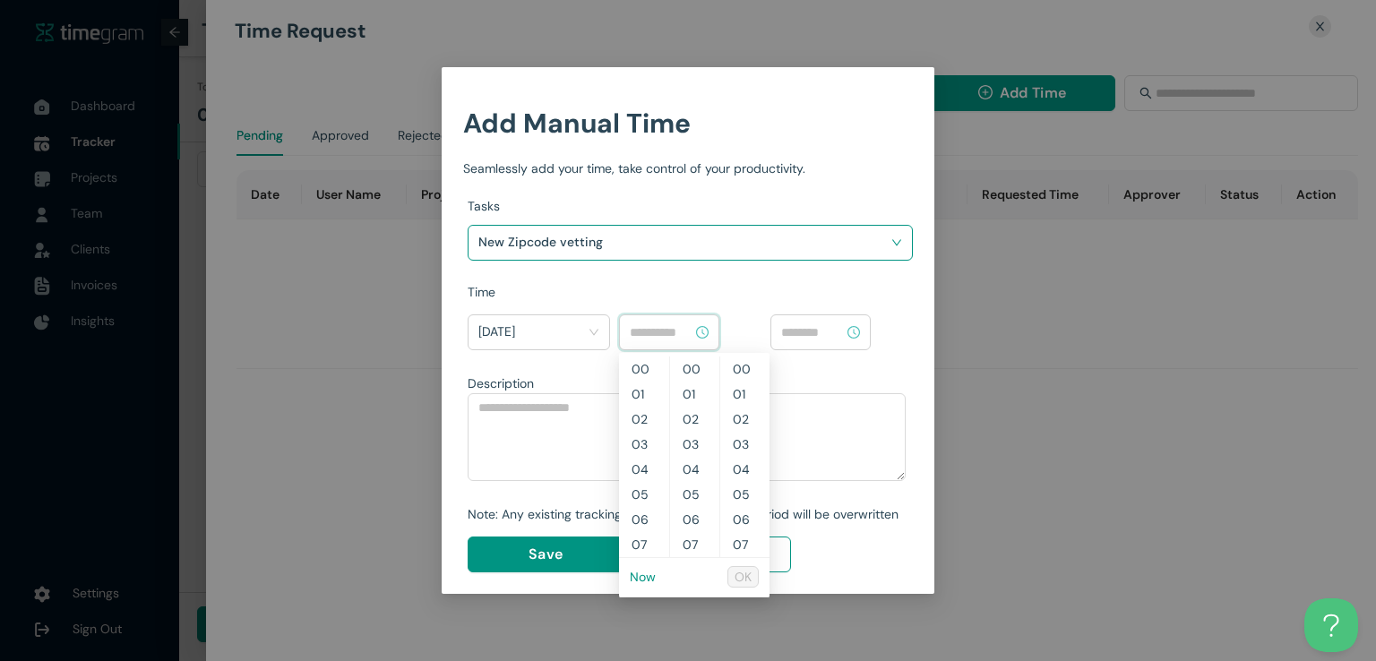
click at [638, 567] on li "Now" at bounding box center [643, 577] width 26 height 30
click at [639, 574] on link "Now" at bounding box center [643, 577] width 26 height 16
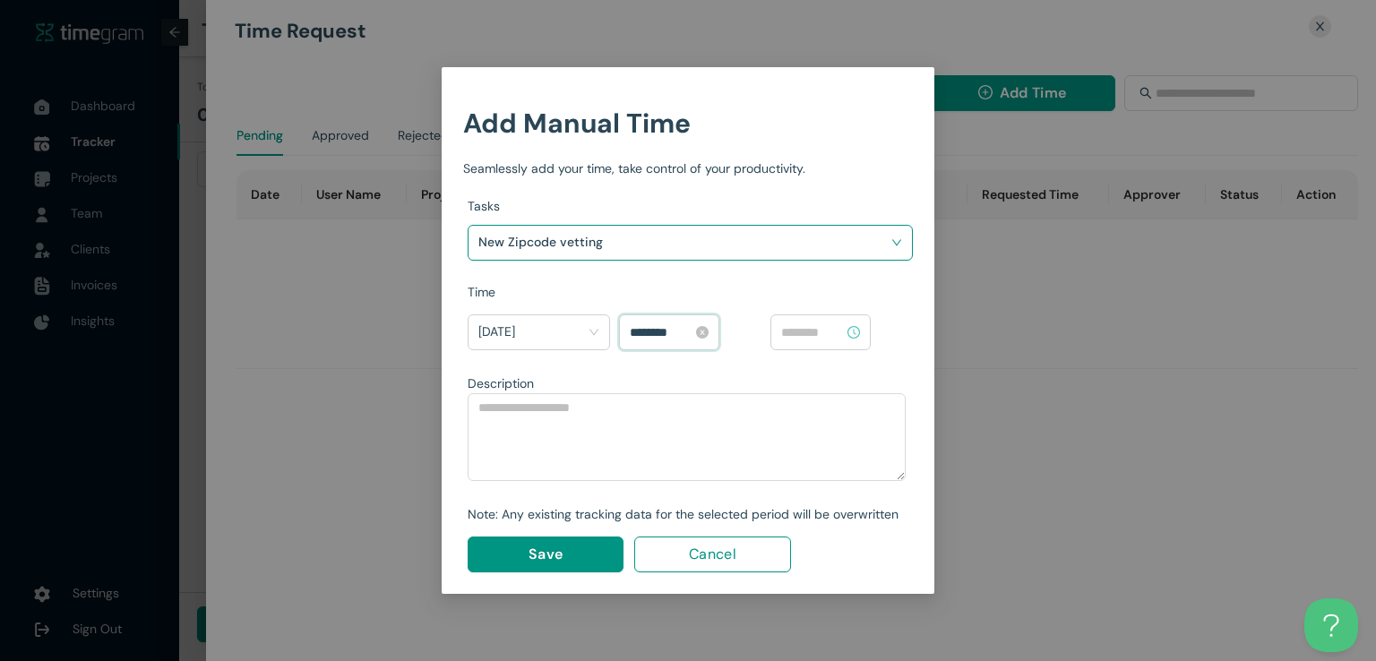
scroll to position [1104, 0]
click at [657, 329] on input "********" at bounding box center [661, 333] width 63 height 20
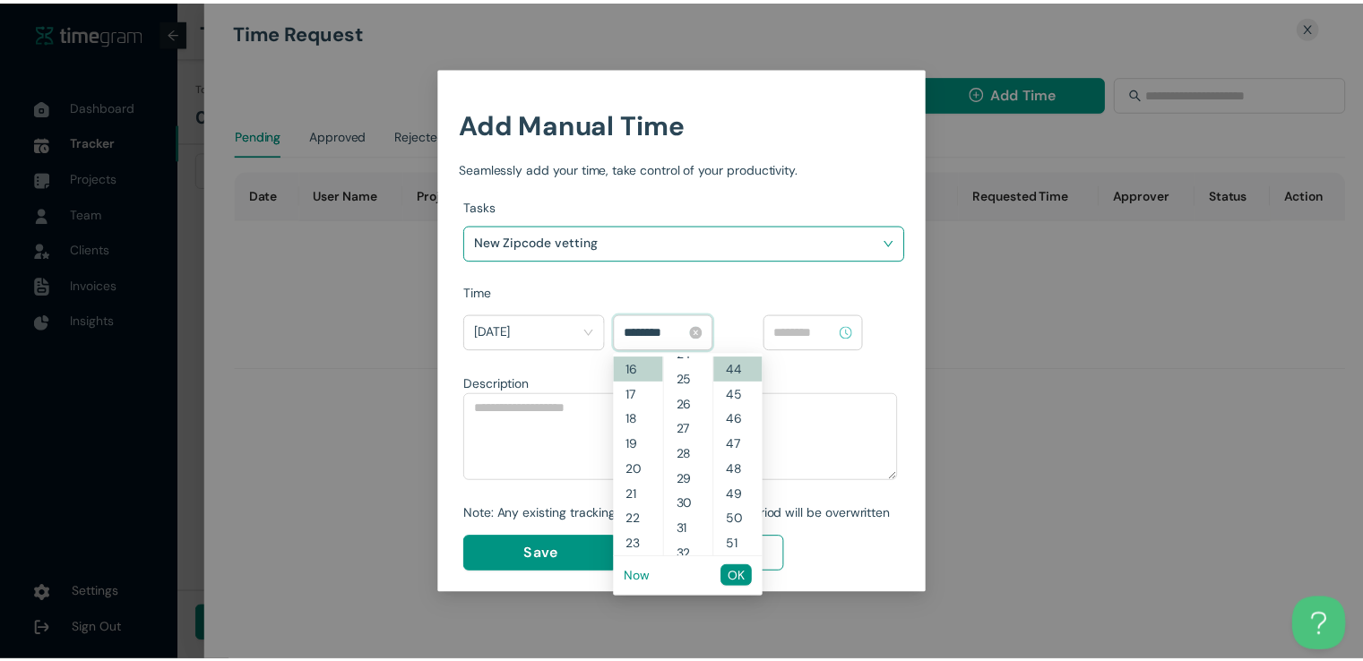
scroll to position [502, 0]
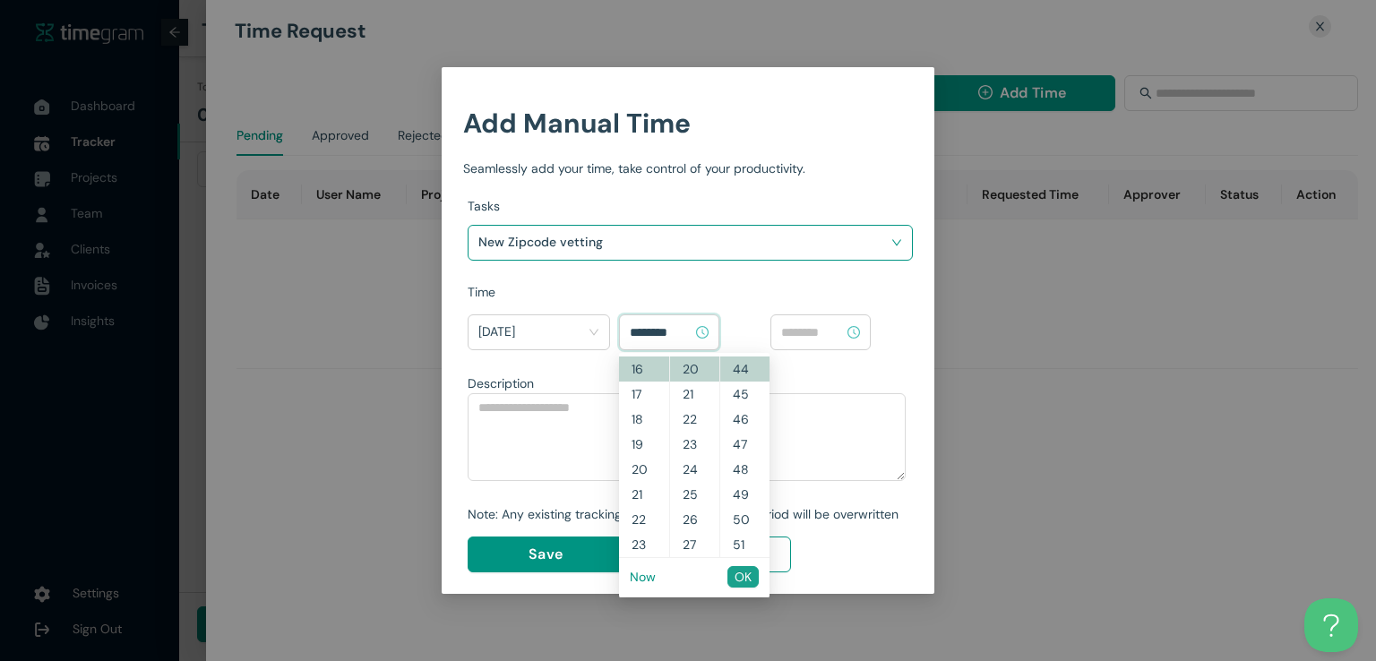
click at [735, 571] on span "OK" at bounding box center [743, 577] width 17 height 20
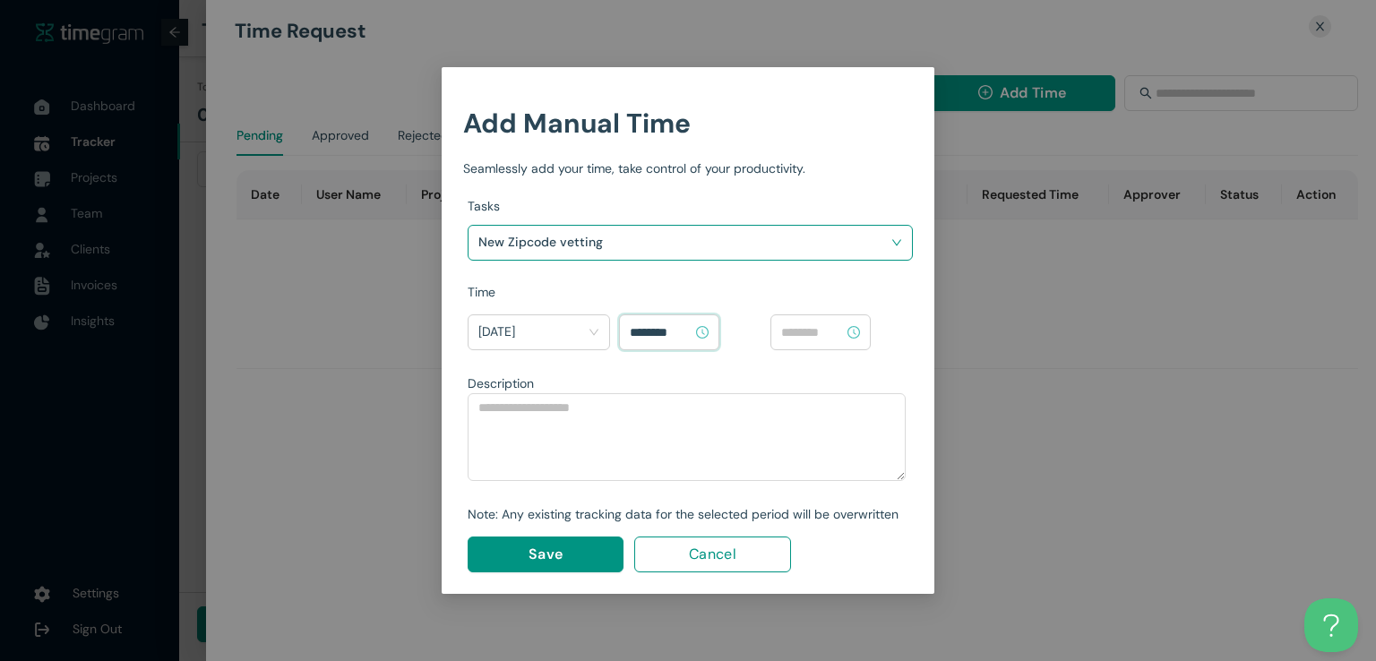
type input "********"
click at [815, 331] on input at bounding box center [812, 333] width 63 height 20
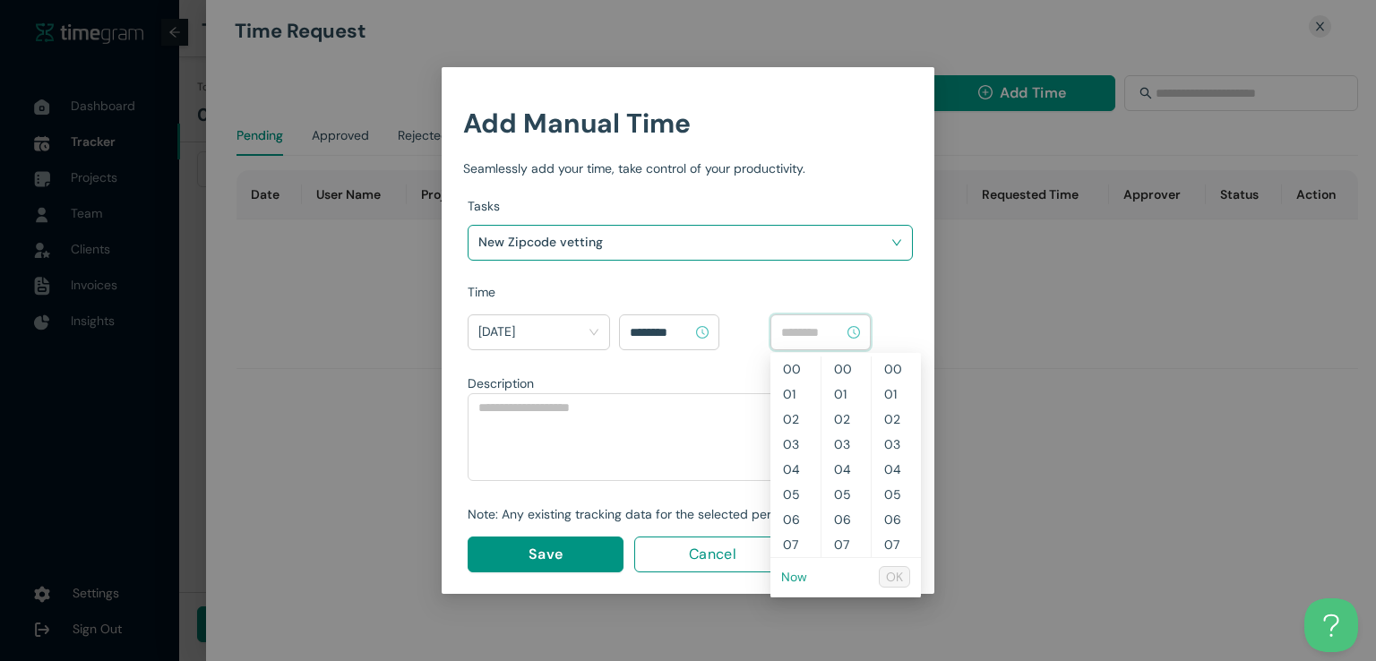
click at [788, 579] on link "Now" at bounding box center [794, 577] width 26 height 16
type input "********"
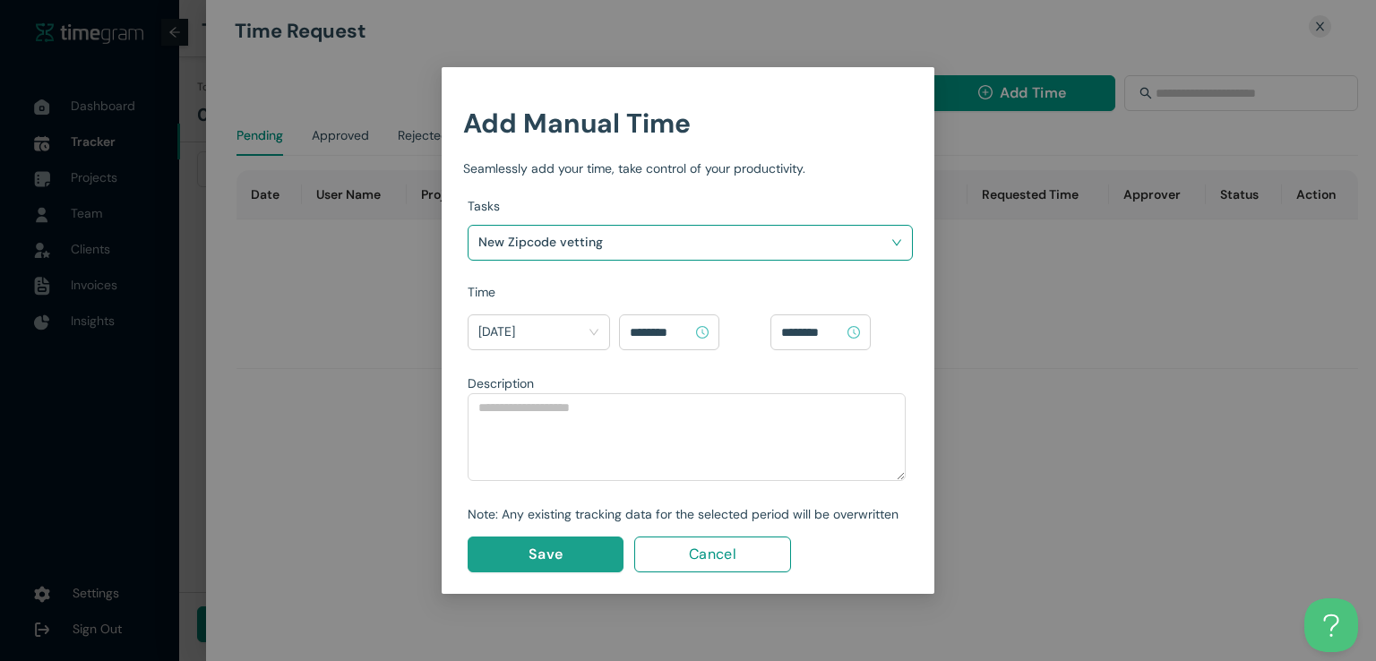
click at [545, 564] on span "Save" at bounding box center [546, 554] width 34 height 22
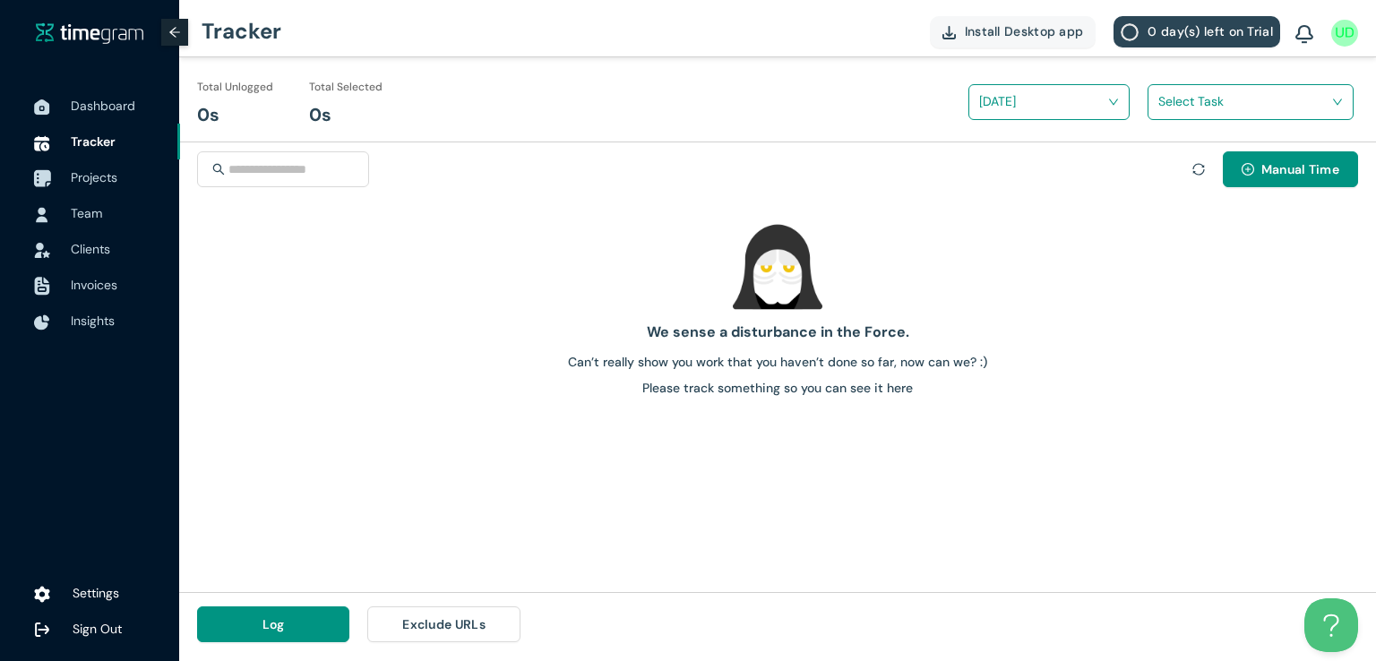
click at [85, 184] on span "Projects" at bounding box center [94, 177] width 47 height 16
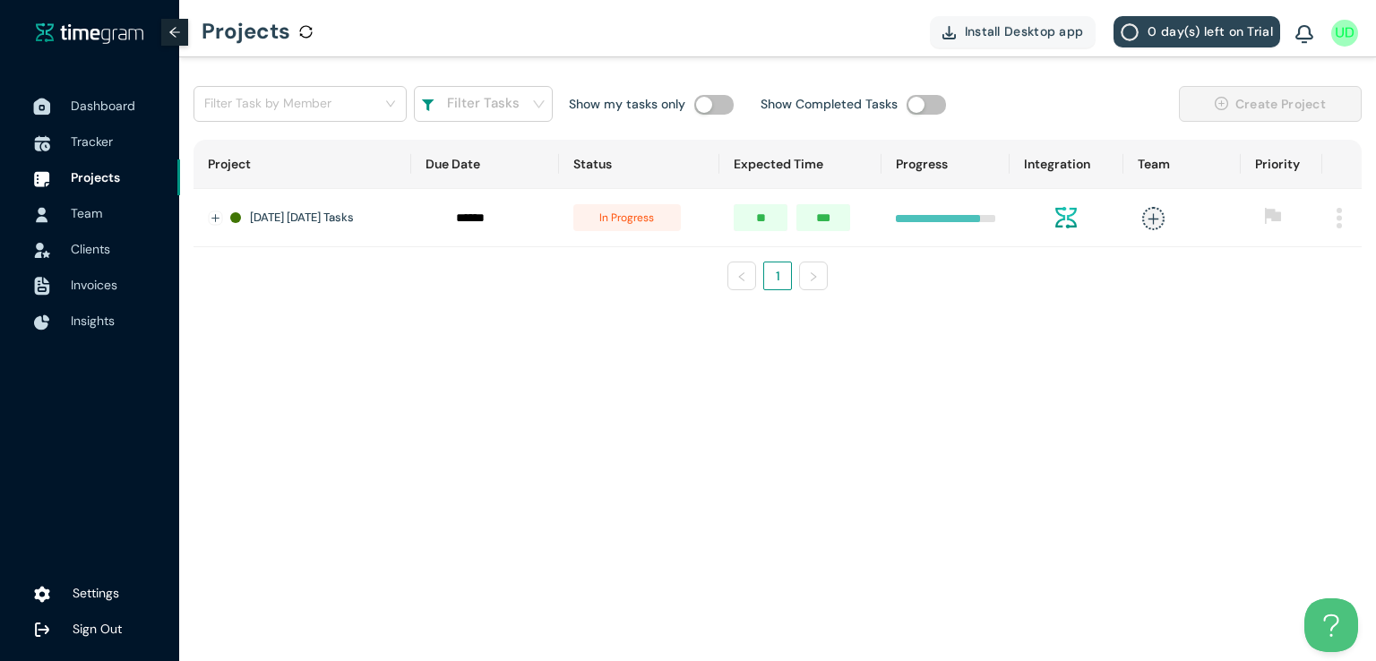
click at [105, 99] on span "Dashboard" at bounding box center [103, 106] width 65 height 16
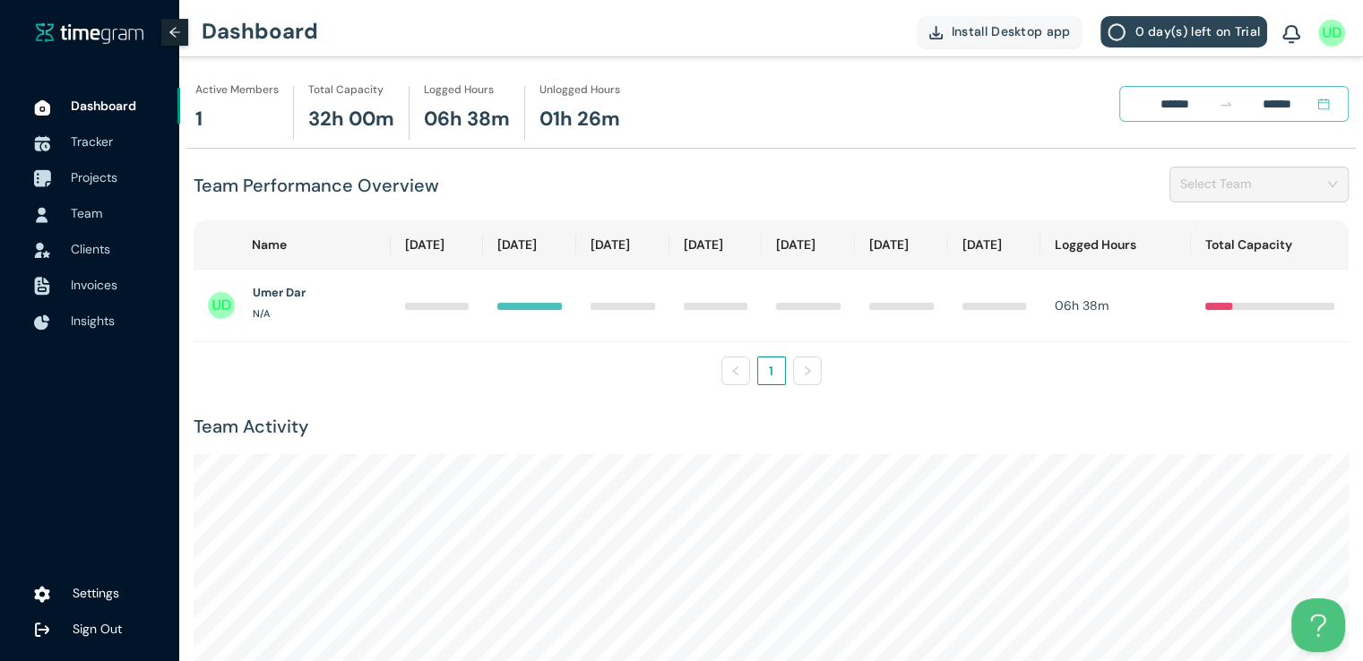
click at [87, 176] on span "Projects" at bounding box center [94, 177] width 47 height 16
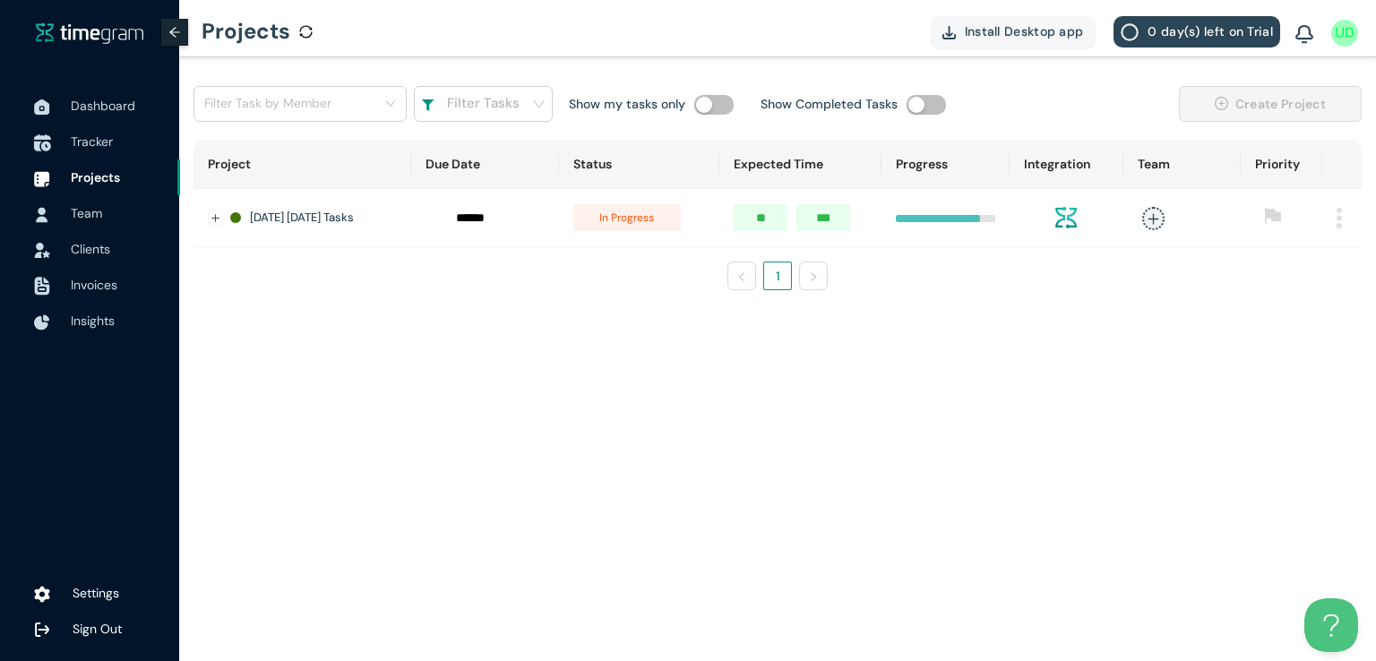
click at [75, 148] on span "Tracker" at bounding box center [92, 141] width 42 height 16
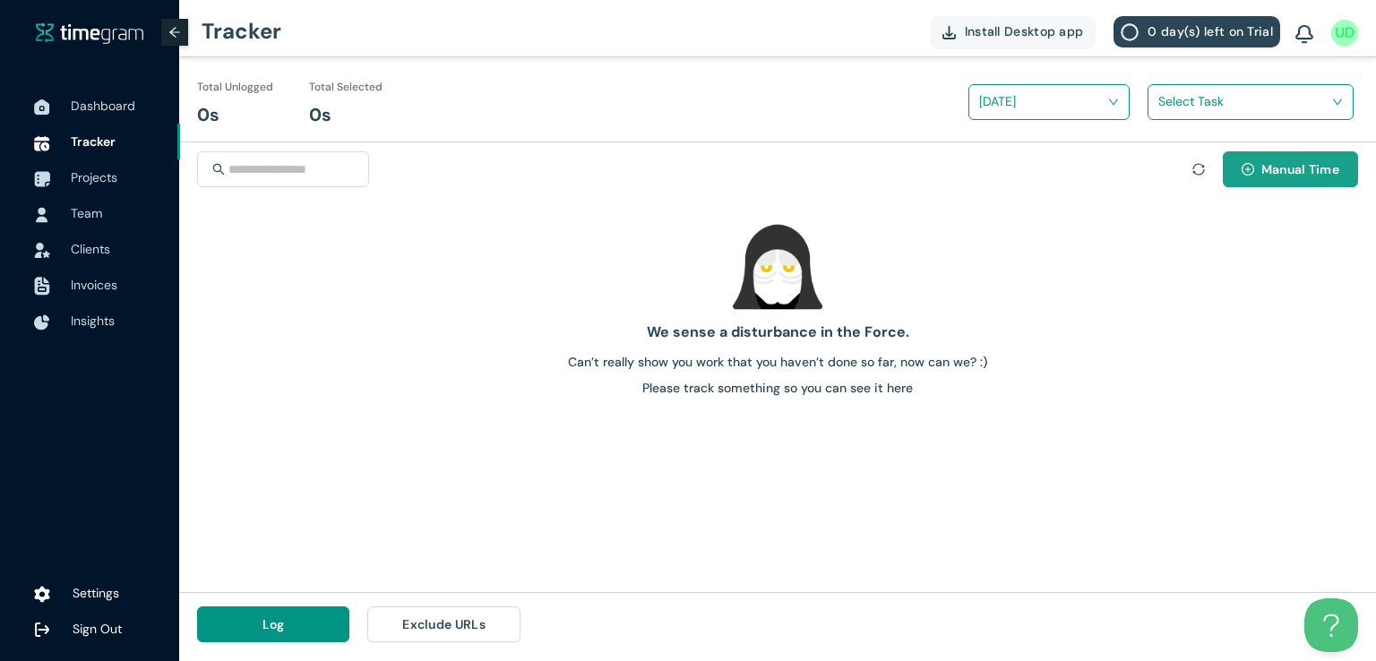
click at [1261, 163] on span "Manual Time" at bounding box center [1300, 169] width 78 height 20
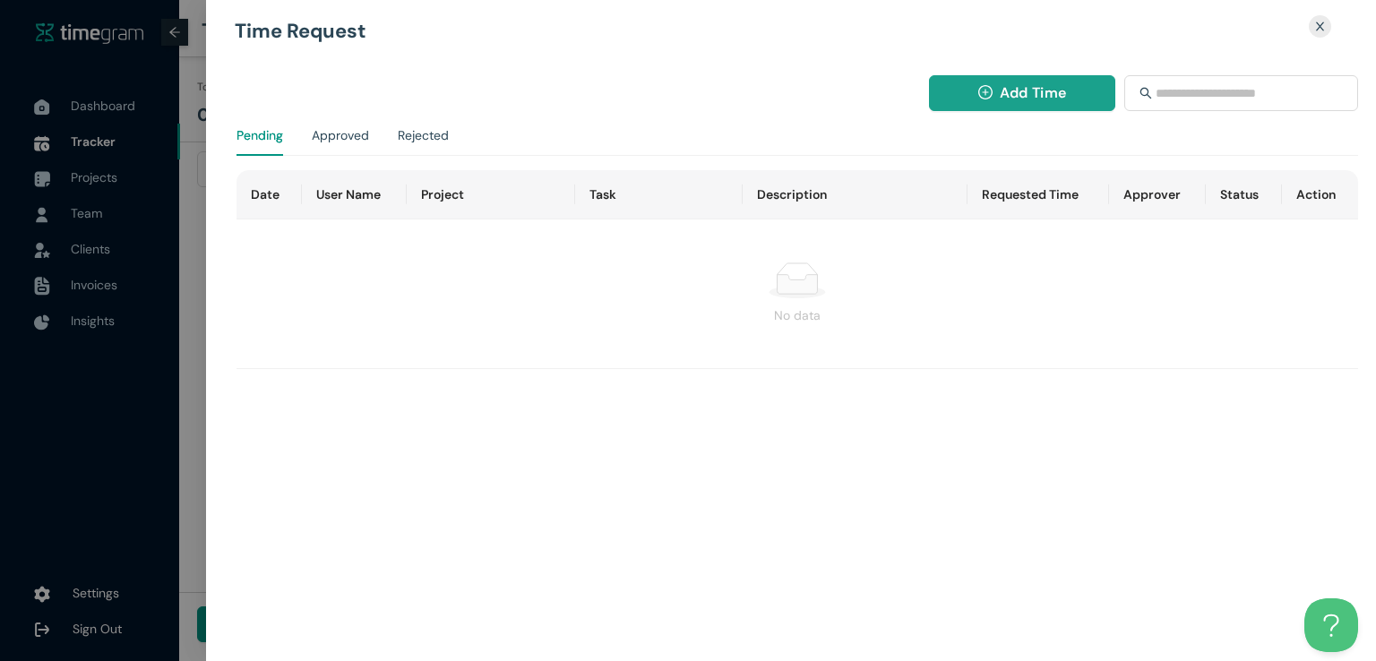
click at [1054, 89] on span "Add Time" at bounding box center [1033, 93] width 66 height 22
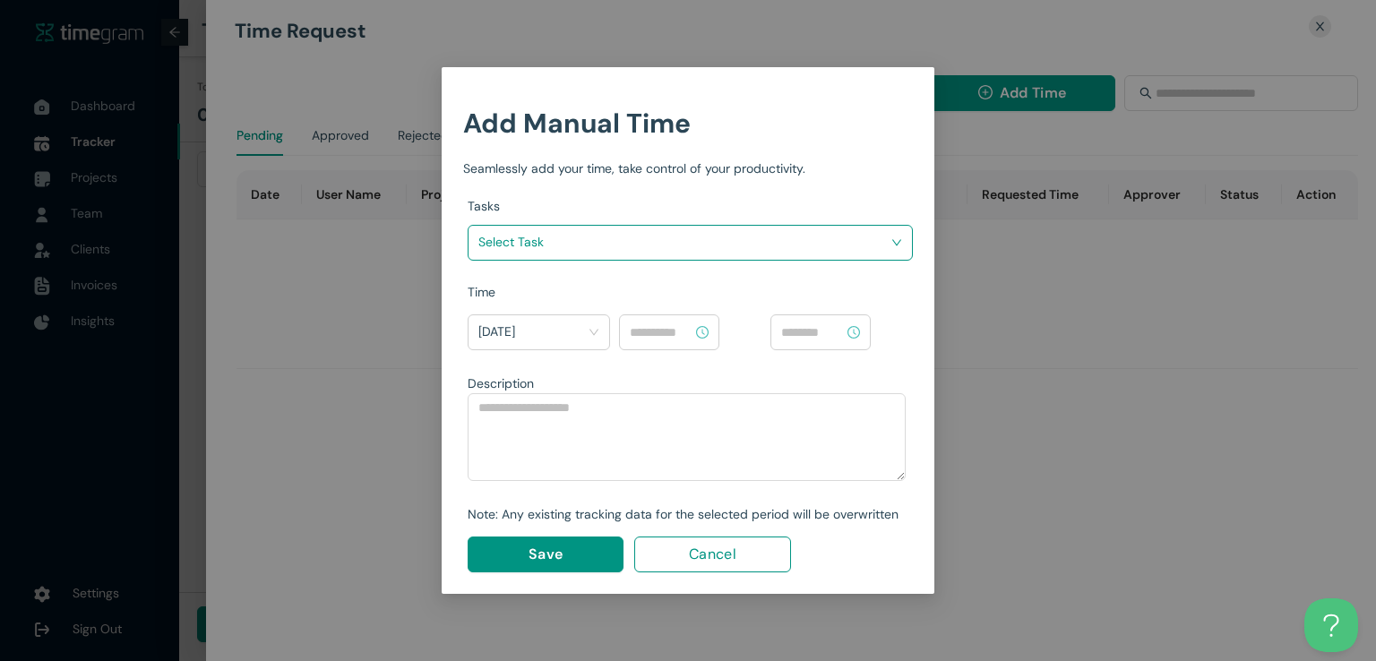
click at [796, 255] on span at bounding box center [683, 242] width 411 height 29
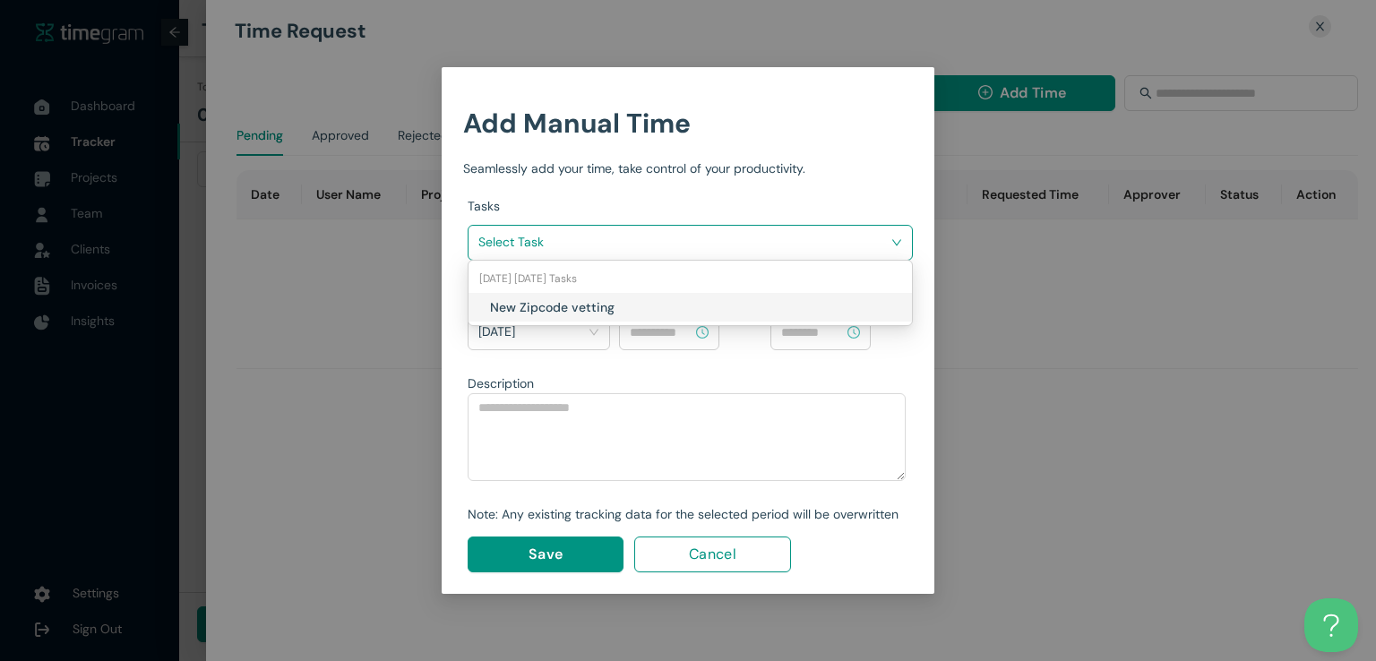
click at [653, 314] on h1 "New Zipcode vetting" at bounding box center [595, 307] width 211 height 20
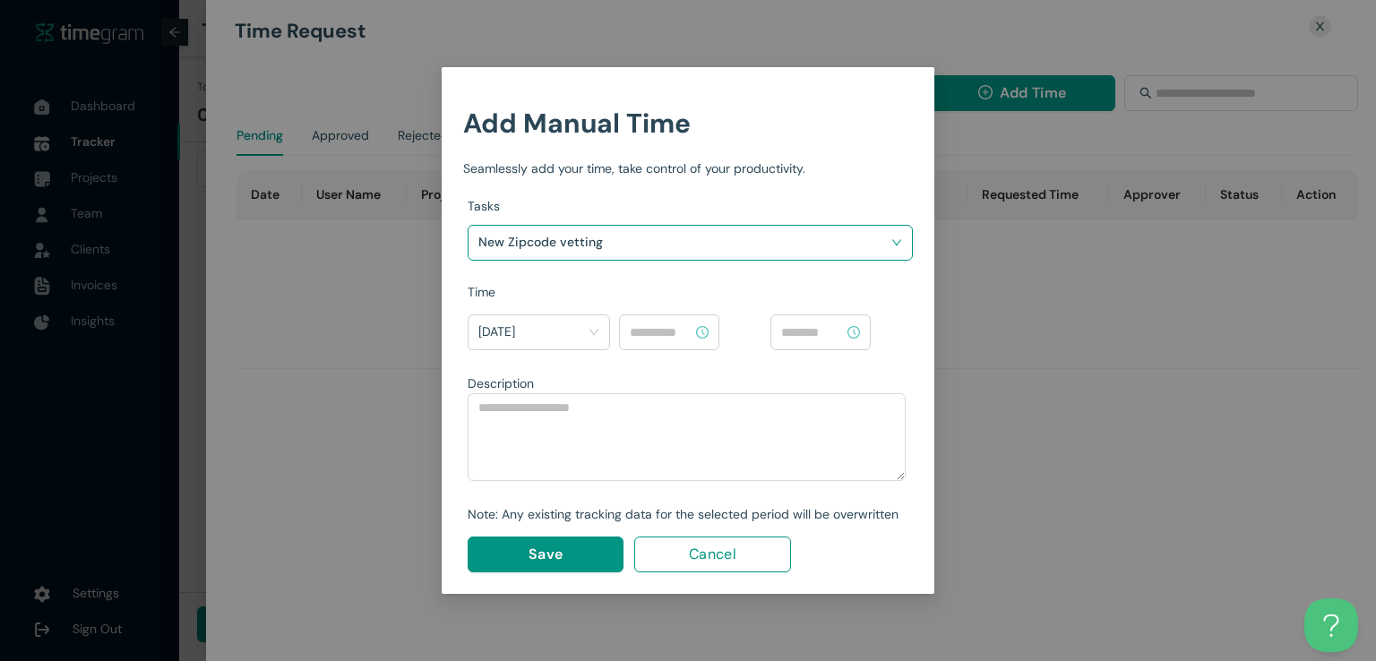
click at [663, 335] on input at bounding box center [661, 333] width 63 height 20
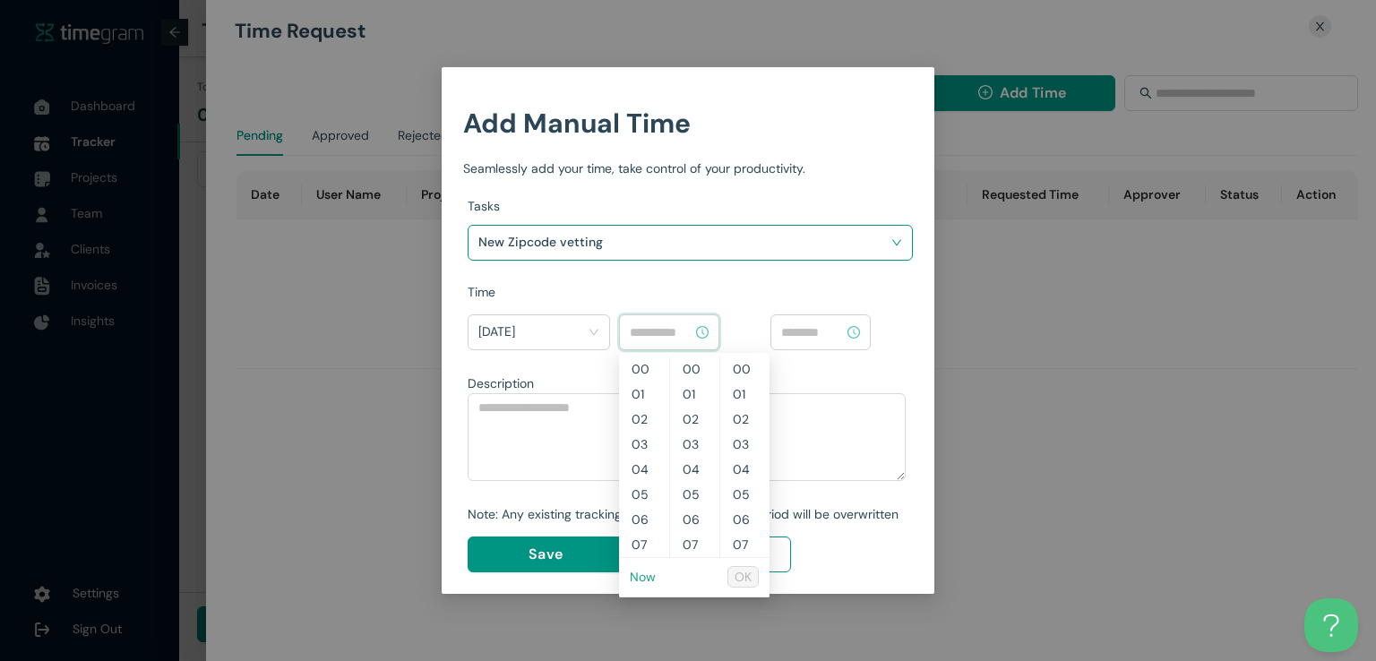
click at [634, 576] on link "Now" at bounding box center [643, 577] width 26 height 16
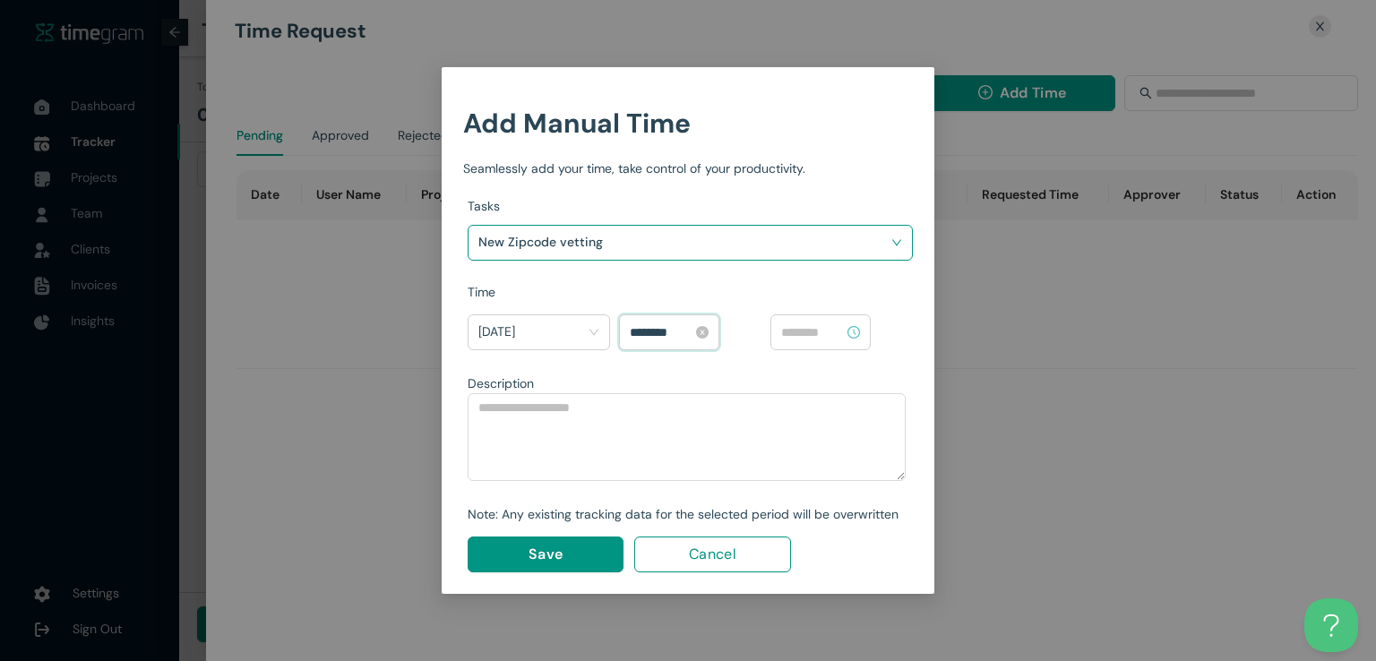
click at [662, 331] on input "********" at bounding box center [661, 333] width 63 height 20
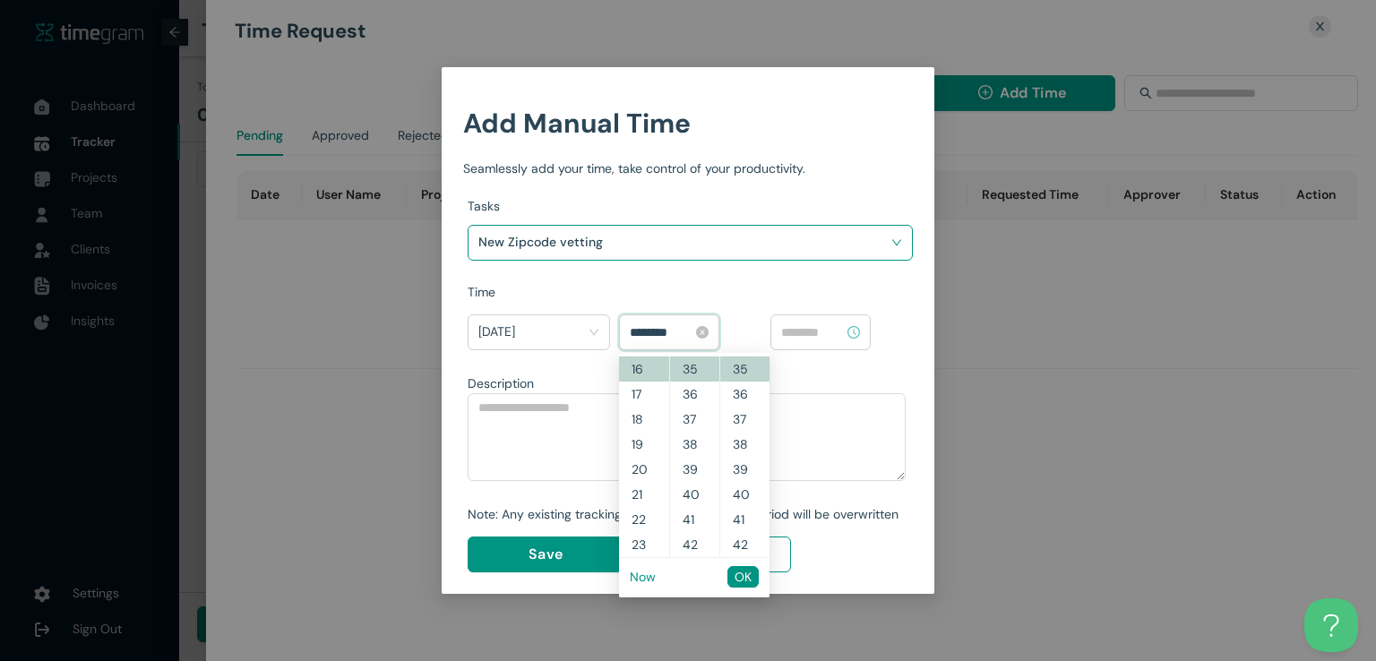
click at [654, 328] on input "********" at bounding box center [661, 333] width 63 height 20
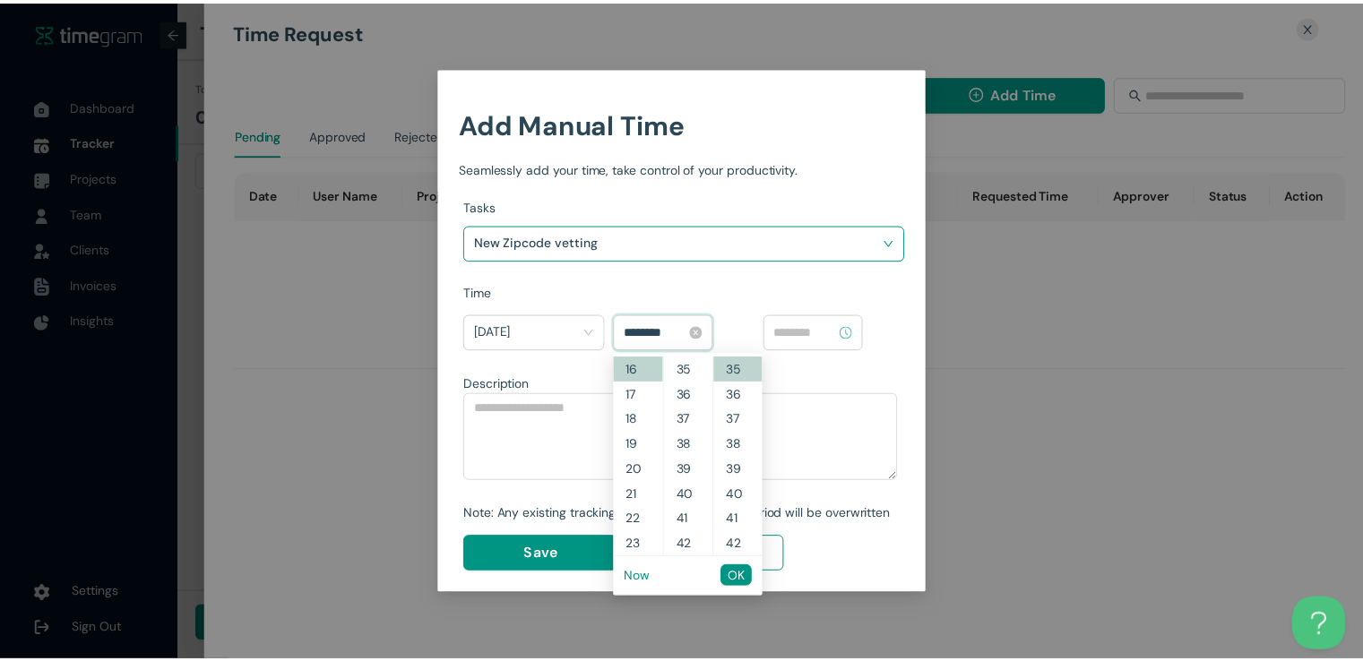
scroll to position [0, 0]
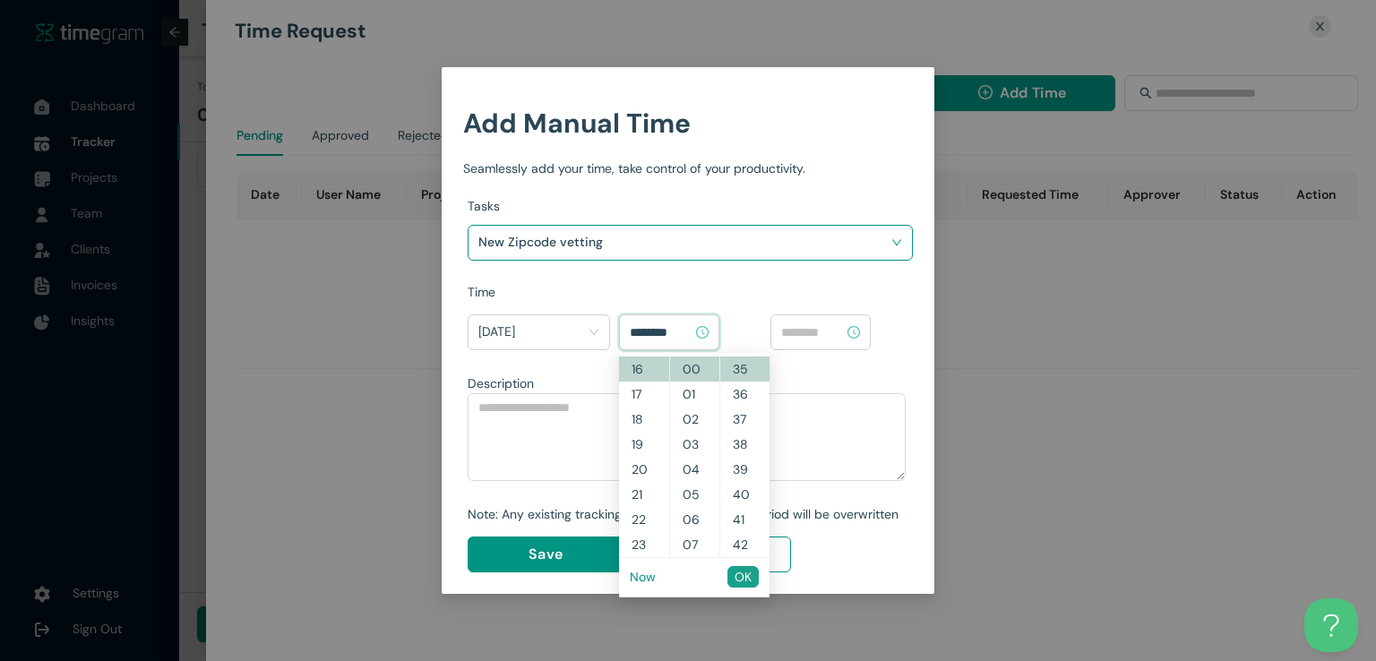
click at [742, 571] on span "OK" at bounding box center [743, 577] width 17 height 20
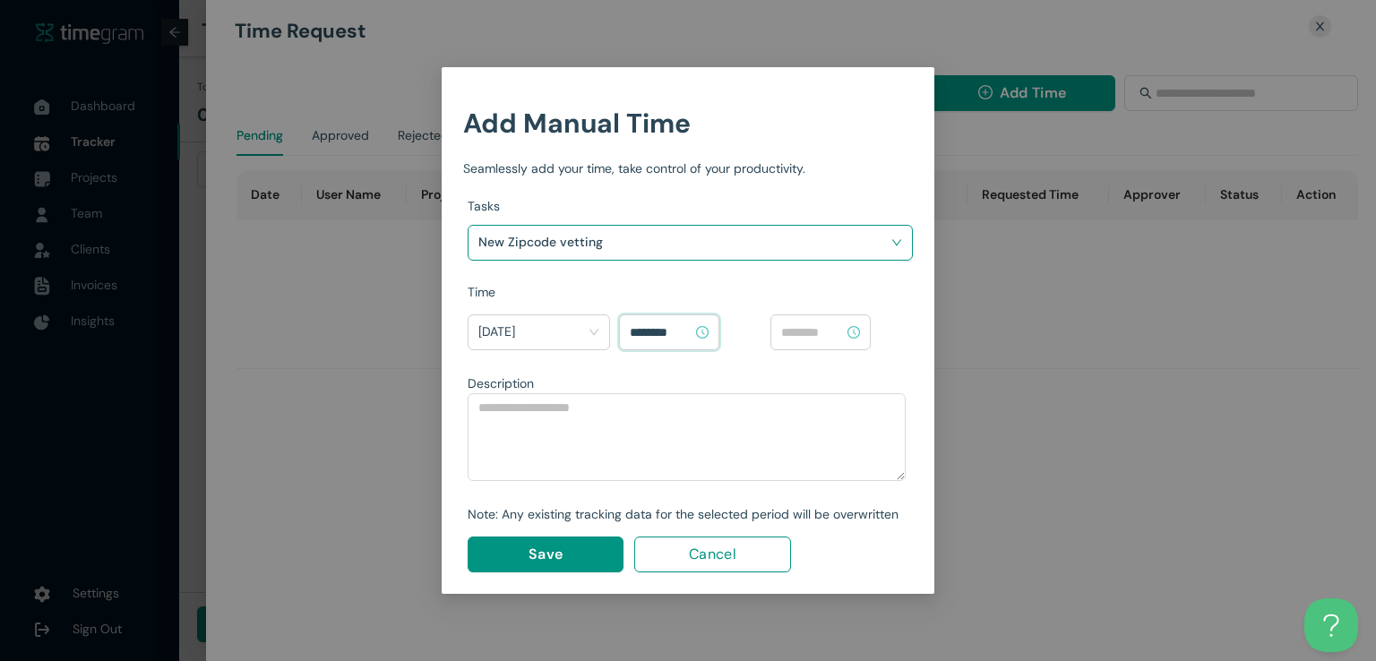
type input "********"
click at [818, 337] on input at bounding box center [812, 333] width 63 height 20
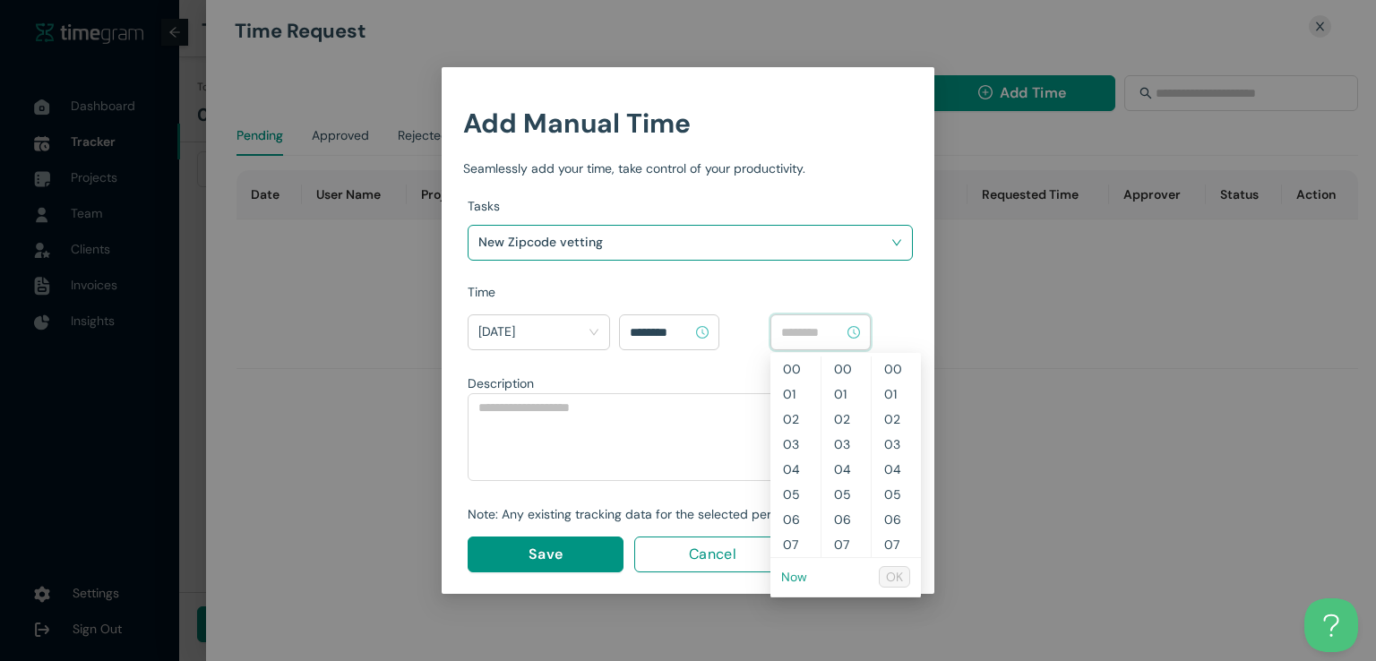
click at [804, 580] on link "Now" at bounding box center [794, 577] width 26 height 16
type input "********"
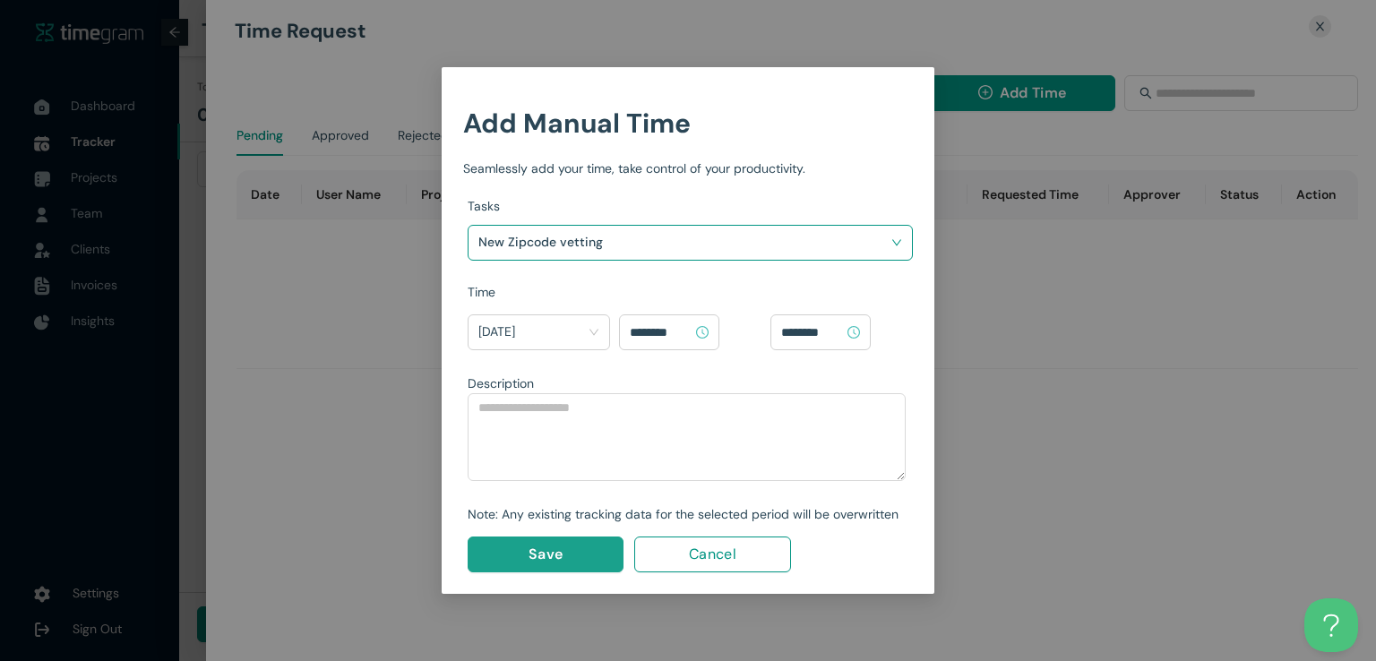
click at [542, 549] on span "Save" at bounding box center [546, 554] width 34 height 22
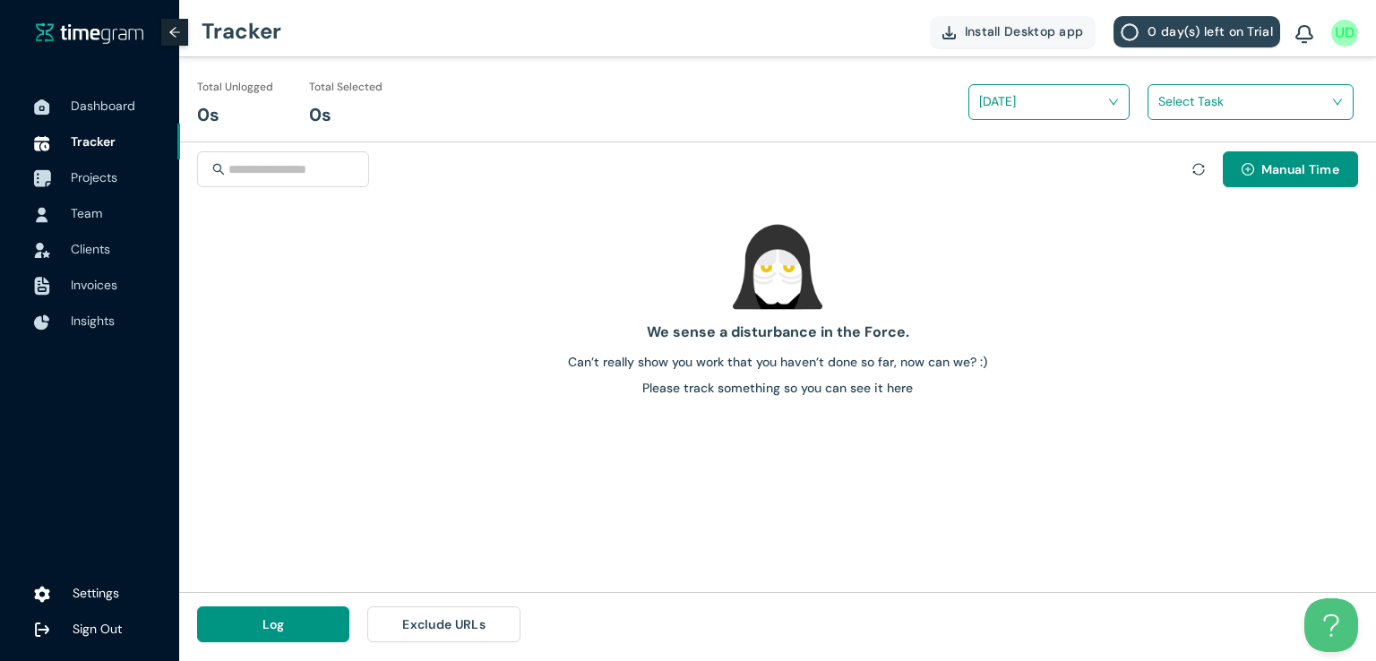
click at [86, 183] on span "Projects" at bounding box center [94, 177] width 47 height 16
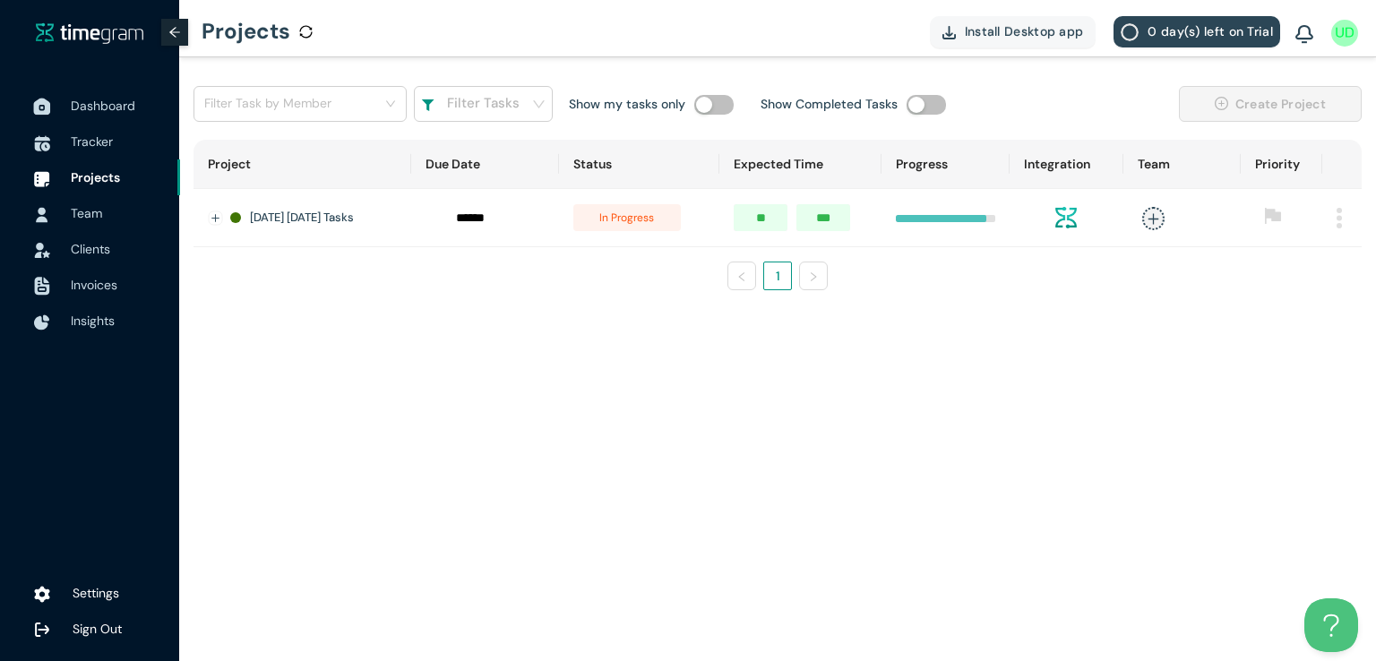
click at [90, 95] on span "Dashboard" at bounding box center [118, 106] width 95 height 36
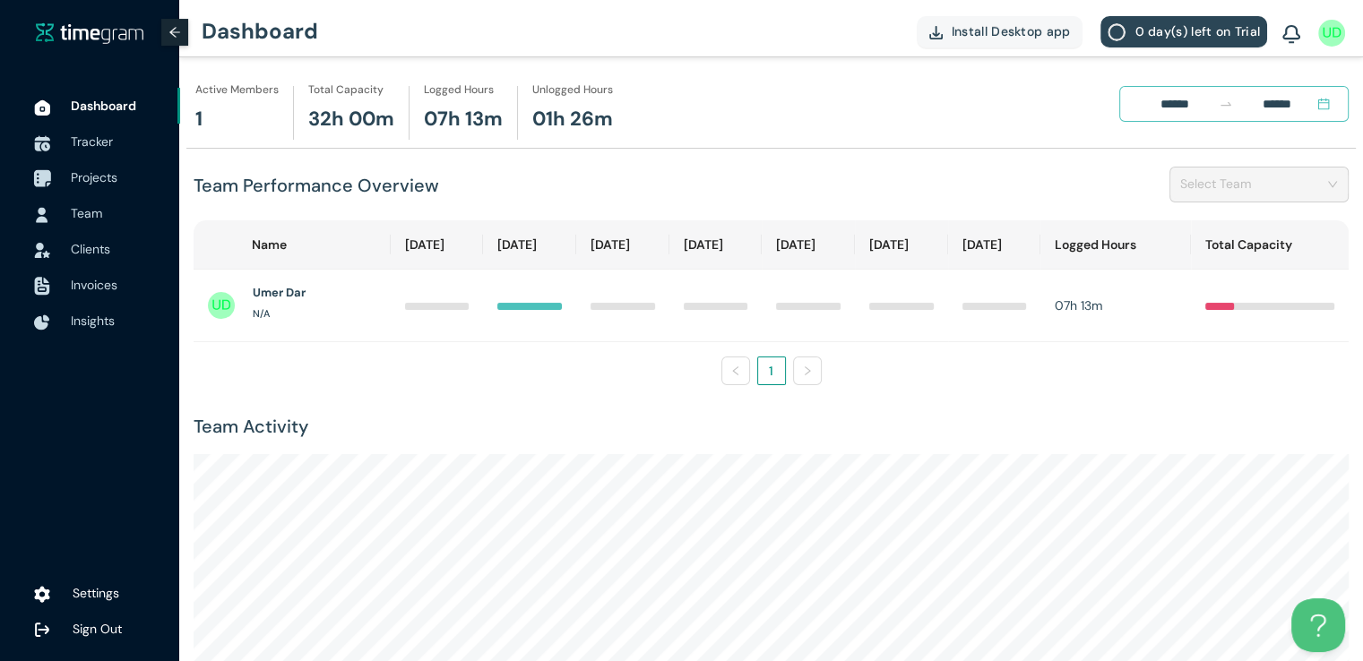
click at [90, 173] on span "Projects" at bounding box center [94, 177] width 47 height 16
